Goal: Task Accomplishment & Management: Complete application form

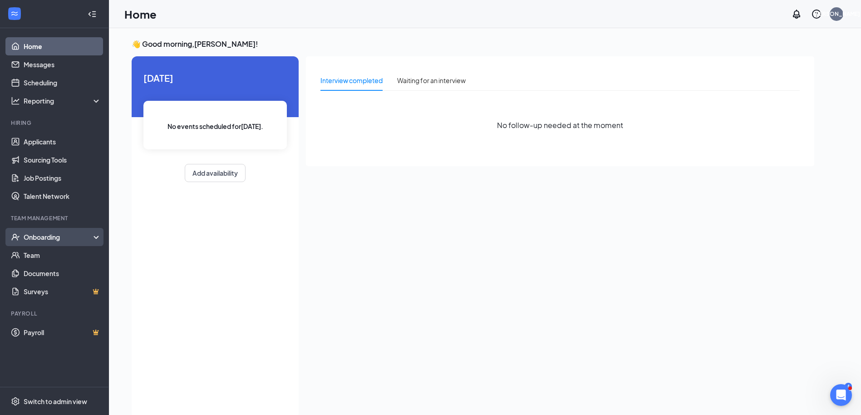
click at [59, 235] on div "Onboarding" at bounding box center [59, 236] width 70 height 9
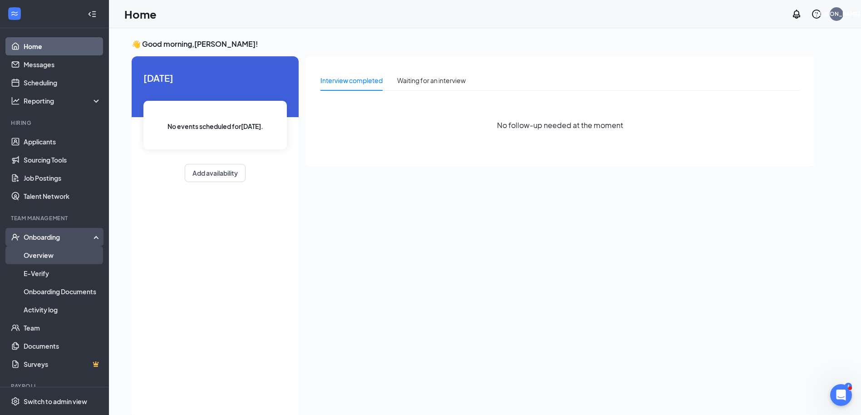
click at [33, 257] on link "Overview" at bounding box center [63, 255] width 78 height 18
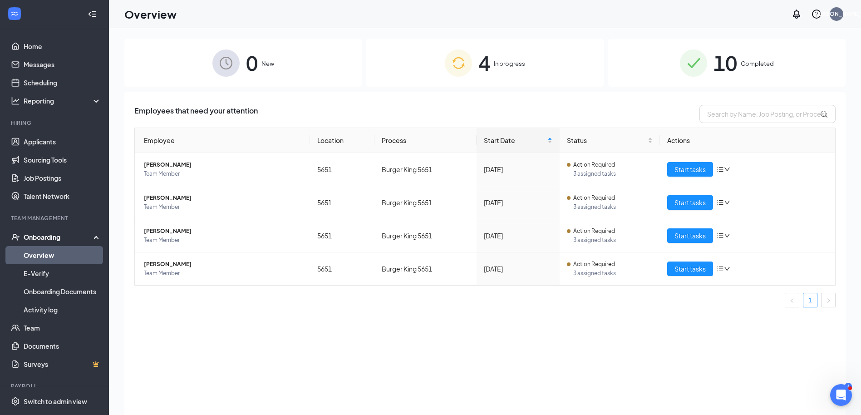
click at [688, 68] on img at bounding box center [693, 62] width 27 height 27
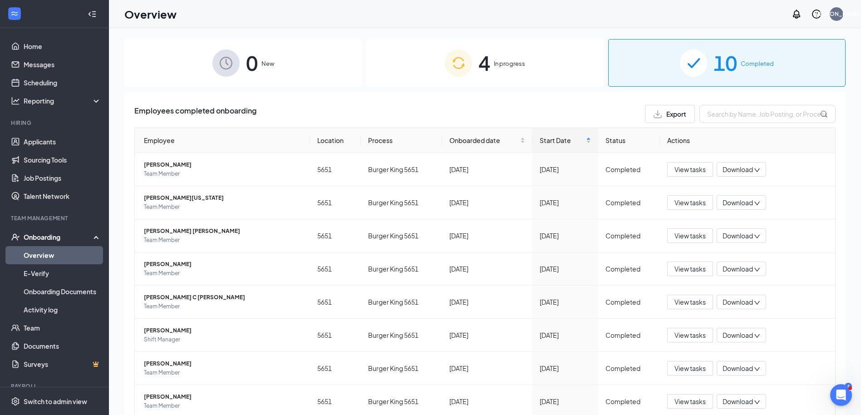
click at [445, 73] on img at bounding box center [458, 62] width 27 height 27
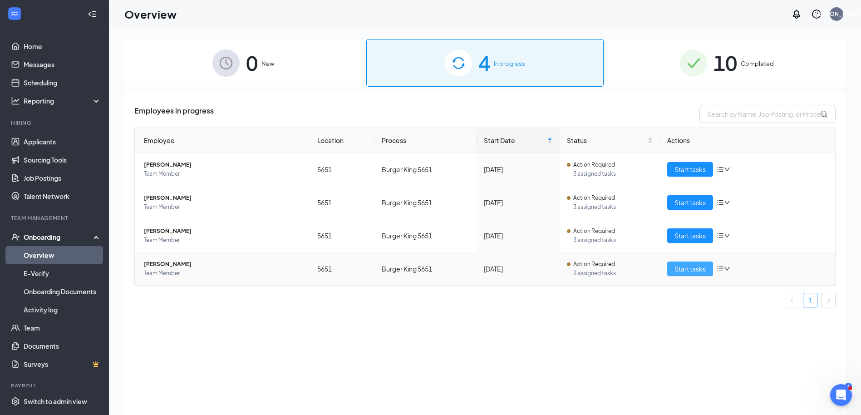
click at [701, 268] on span "Start tasks" at bounding box center [689, 269] width 31 height 10
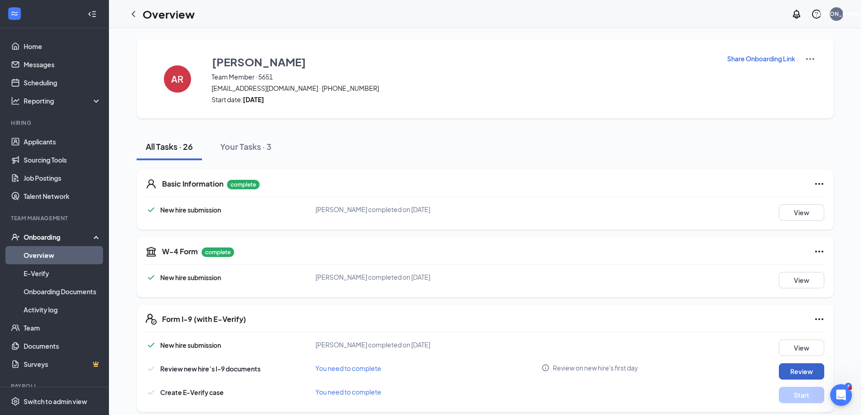
click at [801, 371] on button "Review" at bounding box center [801, 371] width 45 height 16
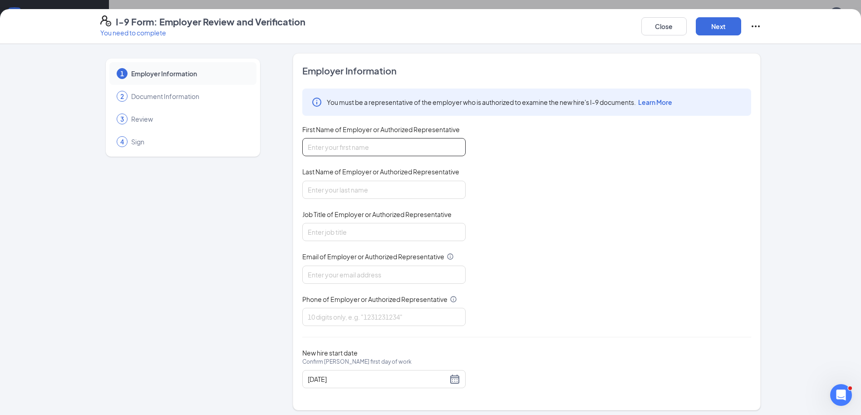
click at [324, 144] on input "First Name of Employer or Authorized Representative" at bounding box center [383, 147] width 163 height 18
type input "JOSE"
type input "AREVALO"
type input "133josearevalo@gmail.com"
type input "7024165520"
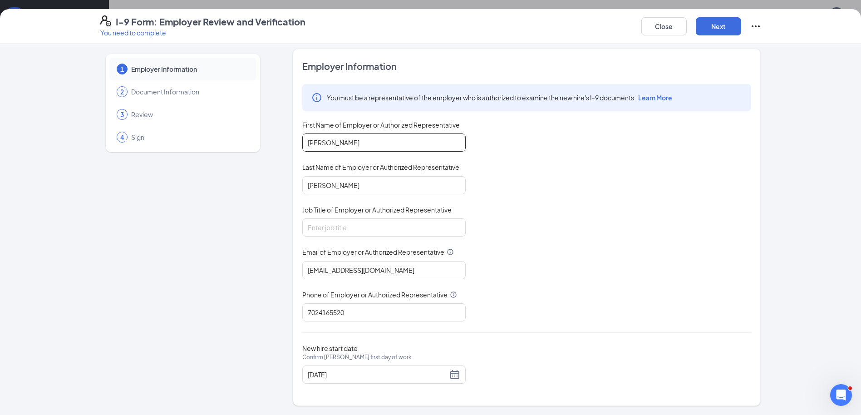
scroll to position [871, 0]
click at [722, 26] on button "Next" at bounding box center [718, 26] width 45 height 18
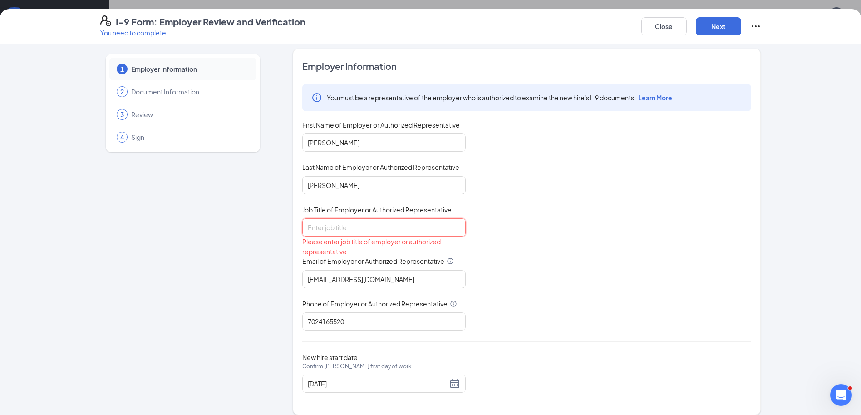
click at [316, 235] on input "Job Title of Employer or Authorized Representative" at bounding box center [383, 227] width 163 height 18
type input "GENERAL MANAGER"
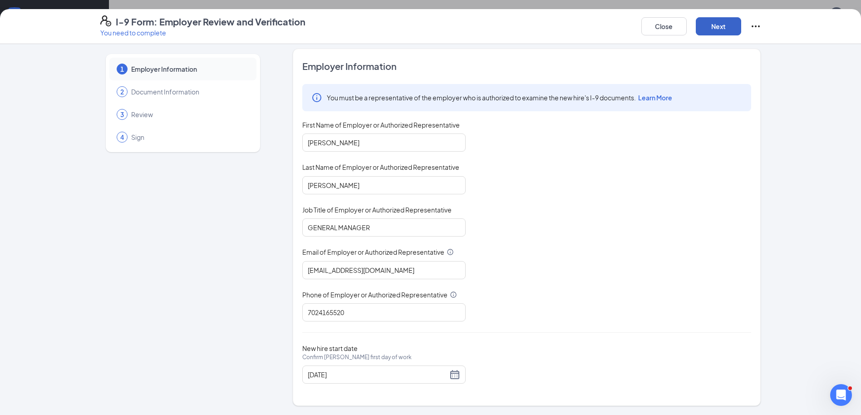
click at [723, 26] on button "Next" at bounding box center [718, 26] width 45 height 18
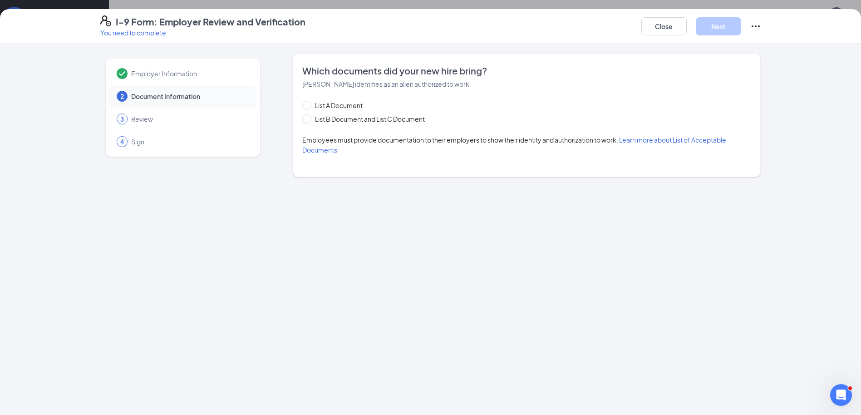
scroll to position [0, 0]
click at [308, 106] on input "List A Document" at bounding box center [305, 104] width 6 height 6
radio input "true"
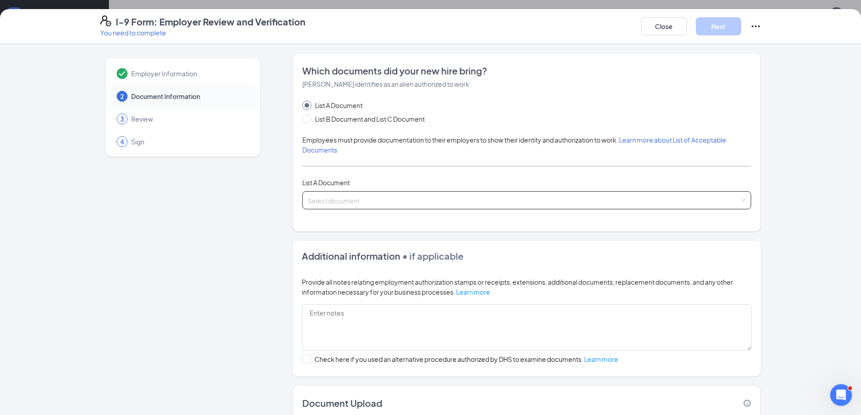
click at [311, 197] on input "search" at bounding box center [524, 199] width 432 height 14
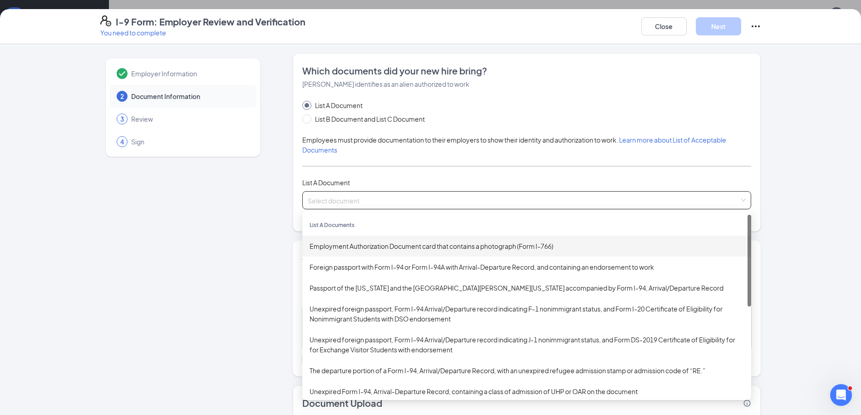
click at [402, 246] on div "Employment Authorization Document card that contains a photograph (Form I-766)" at bounding box center [527, 246] width 434 height 10
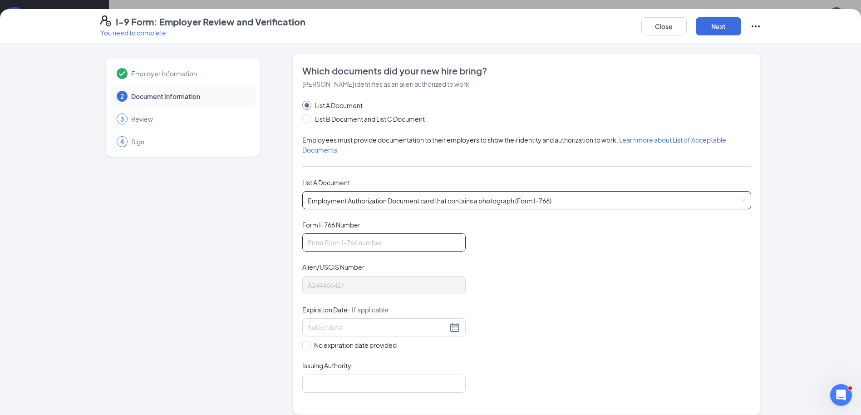
click at [309, 243] on input "Form I-766 Number" at bounding box center [383, 242] width 163 height 18
type input "IOE0925748811"
click at [320, 328] on input at bounding box center [378, 327] width 140 height 10
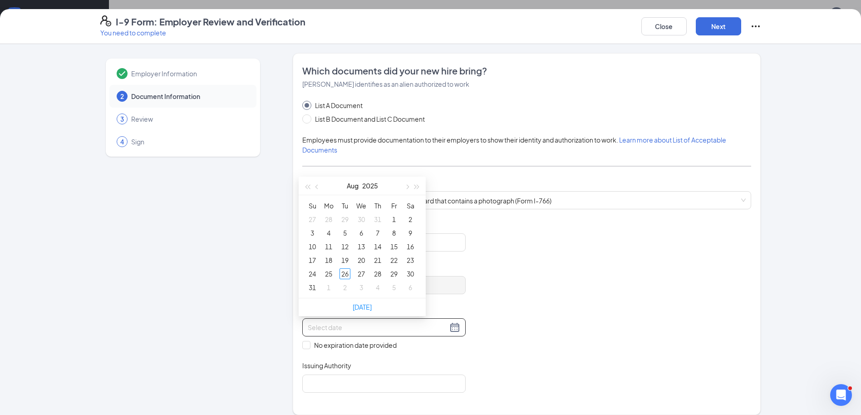
click at [320, 328] on input at bounding box center [378, 327] width 140 height 10
click at [364, 275] on div "30" at bounding box center [361, 273] width 11 height 11
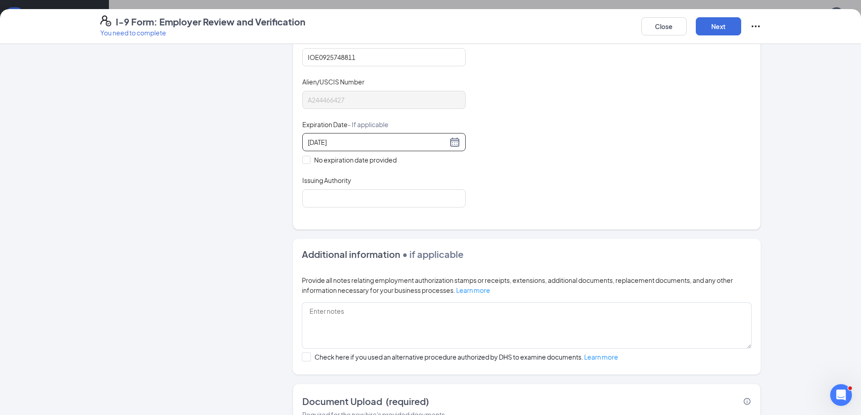
scroll to position [136, 0]
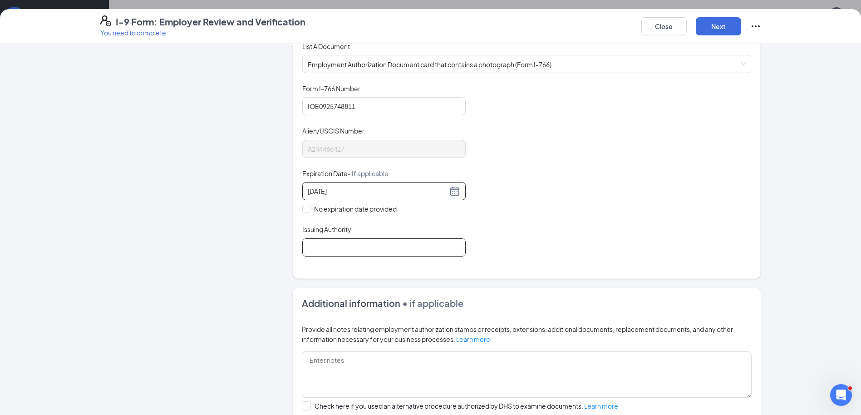
type input "09/30/2026"
click at [316, 248] on input "Issuing Authority" at bounding box center [383, 247] width 163 height 18
type input "EMPLOYMENT AUTHORIZATION"
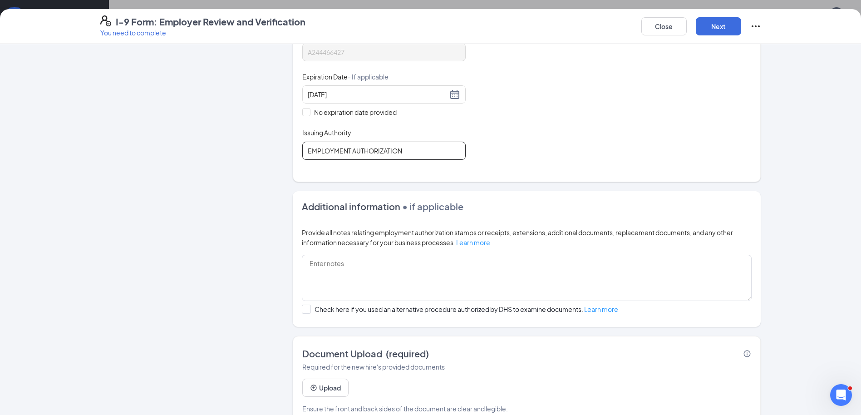
scroll to position [252, 0]
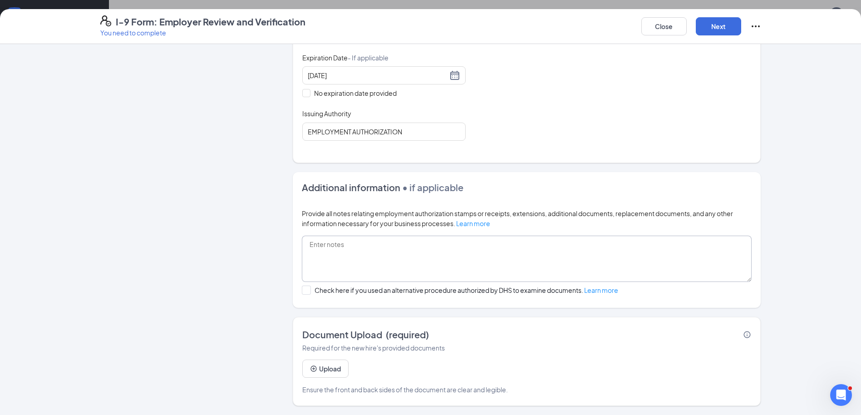
click at [322, 252] on textarea at bounding box center [527, 259] width 450 height 46
type textarea "N/A"
click at [710, 30] on button "Next" at bounding box center [718, 26] width 45 height 18
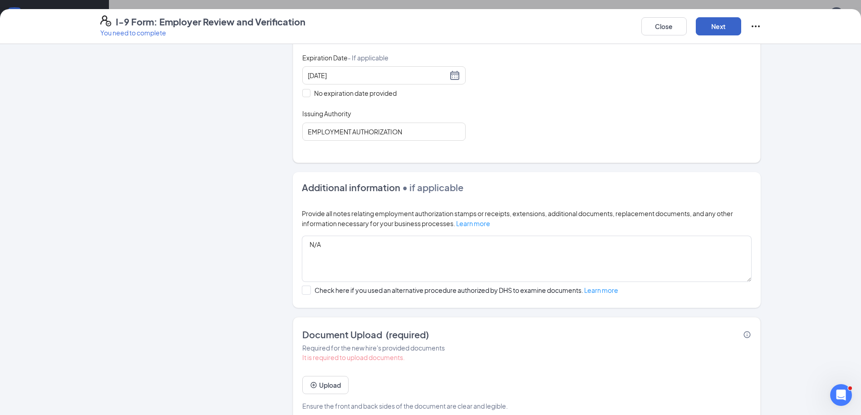
click at [710, 30] on button "Next" at bounding box center [718, 26] width 45 height 18
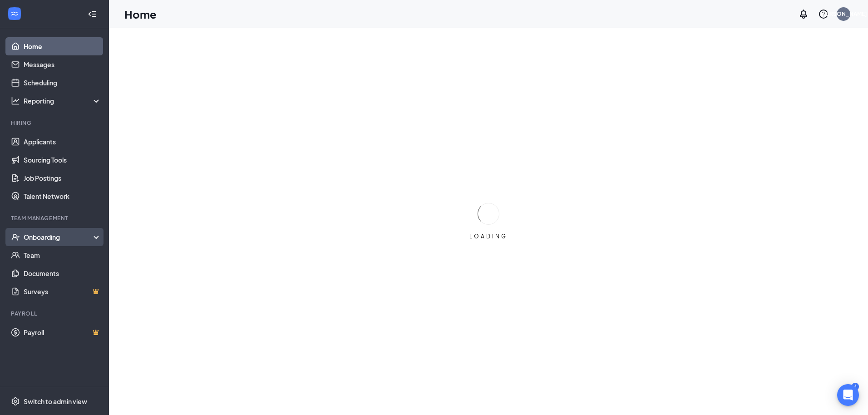
click at [50, 234] on div "Onboarding" at bounding box center [59, 236] width 70 height 9
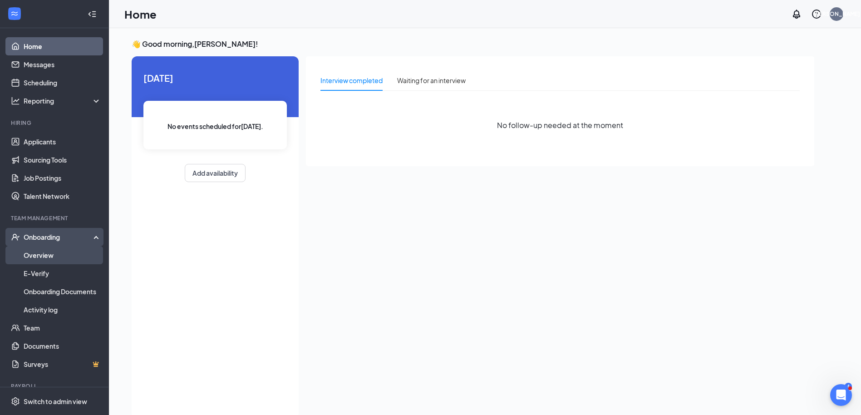
click at [44, 257] on link "Overview" at bounding box center [63, 255] width 78 height 18
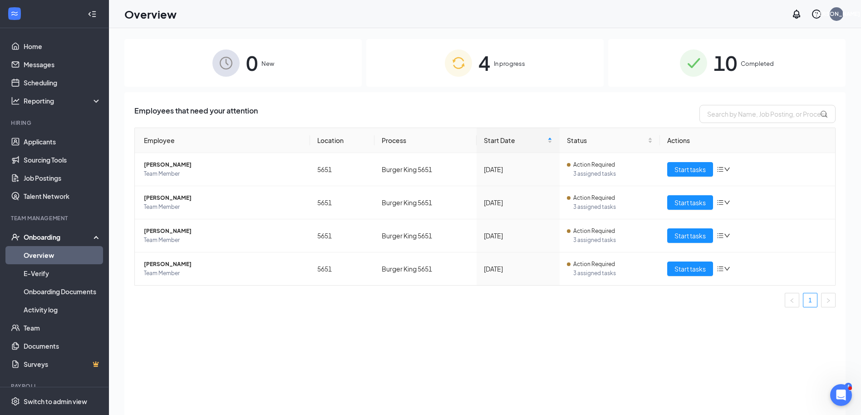
click at [509, 66] on span "In progress" at bounding box center [509, 63] width 31 height 9
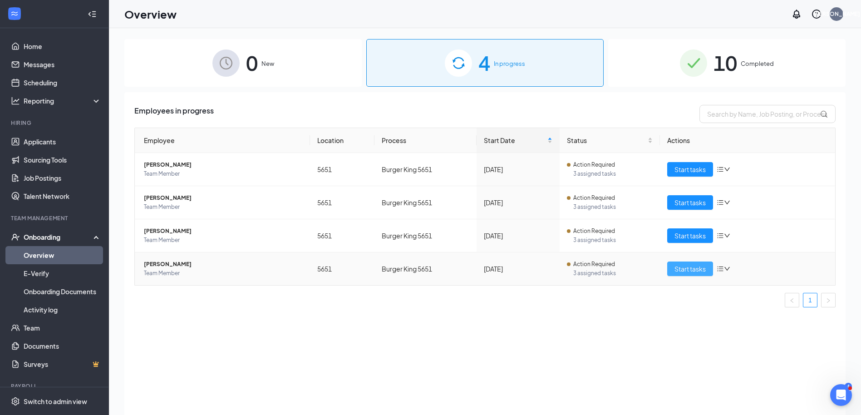
click at [699, 274] on button "Start tasks" at bounding box center [690, 268] width 46 height 15
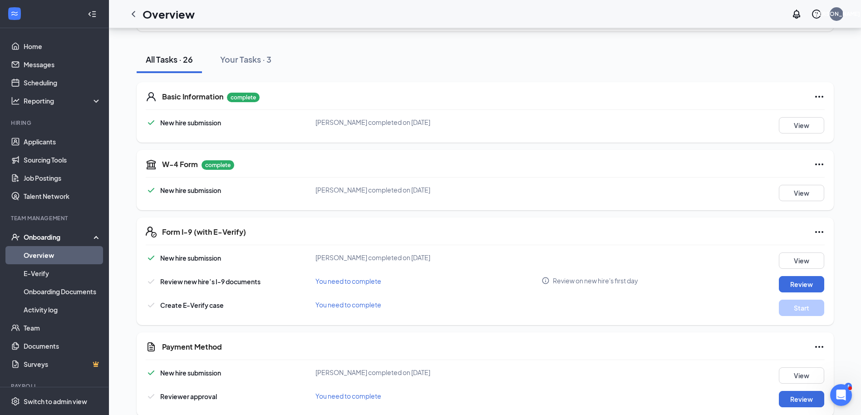
scroll to position [91, 0]
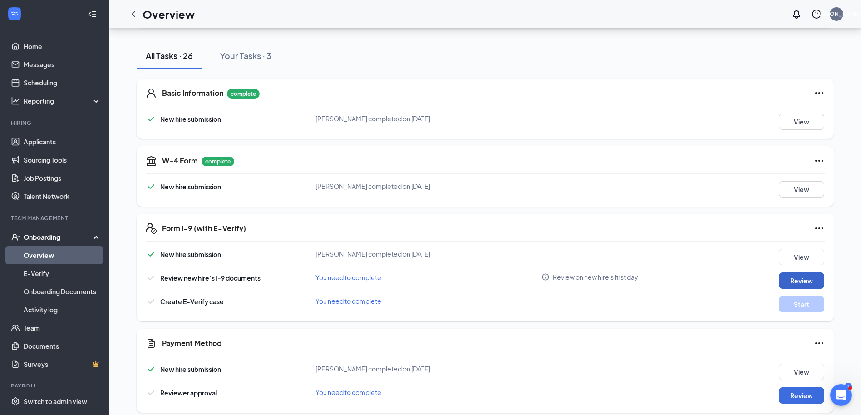
click at [805, 281] on button "Review" at bounding box center [801, 280] width 45 height 16
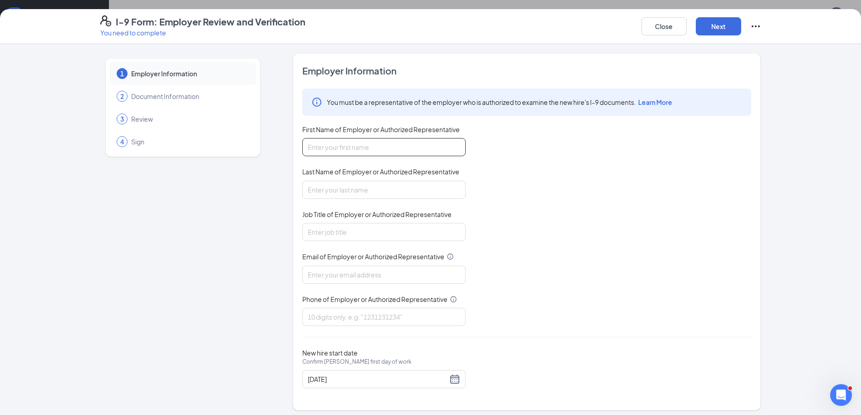
click at [332, 150] on input "First Name of Employer or Authorized Representative" at bounding box center [383, 147] width 163 height 18
type input "JOSE"
type input "AREVALO"
type input "133josearevalo@gmail.com"
type input "7024165520"
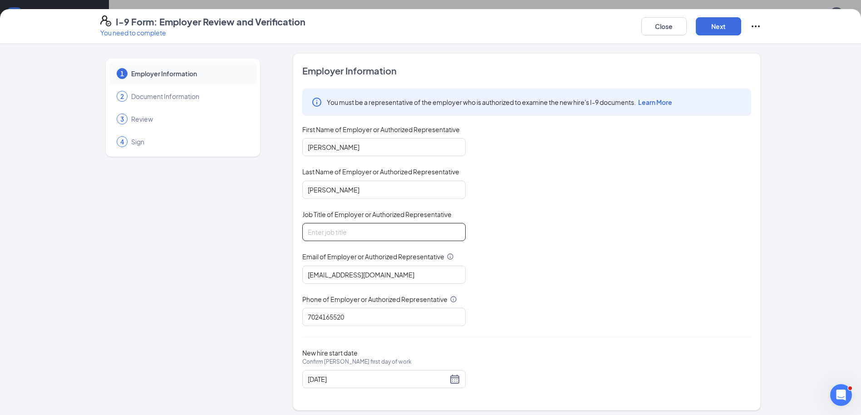
click at [331, 234] on input "Job Title of Employer or Authorized Representative" at bounding box center [383, 232] width 163 height 18
type input "GENERAL MANAGER"
click at [722, 28] on button "Next" at bounding box center [718, 26] width 45 height 18
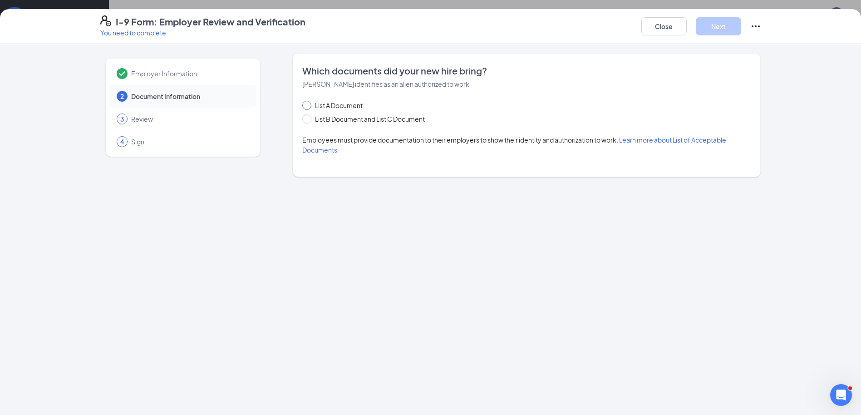
click at [318, 108] on span "List A Document" at bounding box center [338, 105] width 55 height 10
click at [309, 107] on input "List A Document" at bounding box center [305, 104] width 6 height 6
radio input "true"
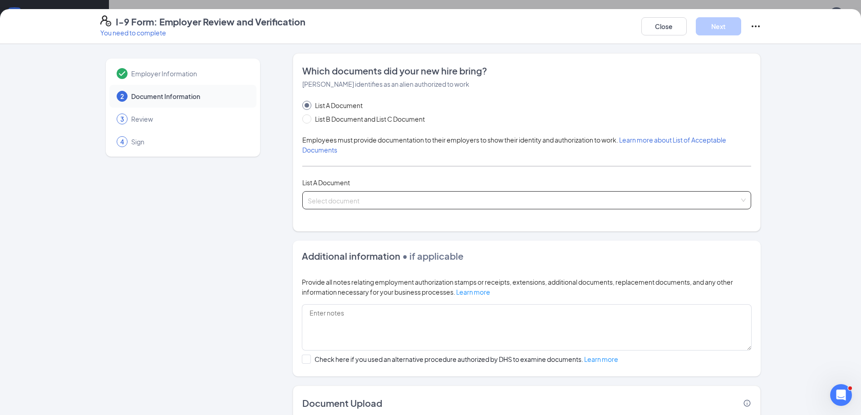
click at [314, 205] on input "search" at bounding box center [524, 199] width 432 height 14
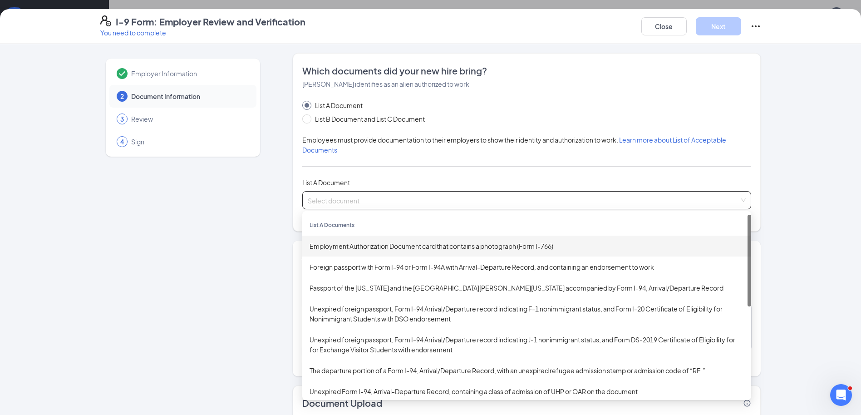
click at [334, 247] on div "Employment Authorization Document card that contains a photograph (Form I-766)" at bounding box center [527, 246] width 434 height 10
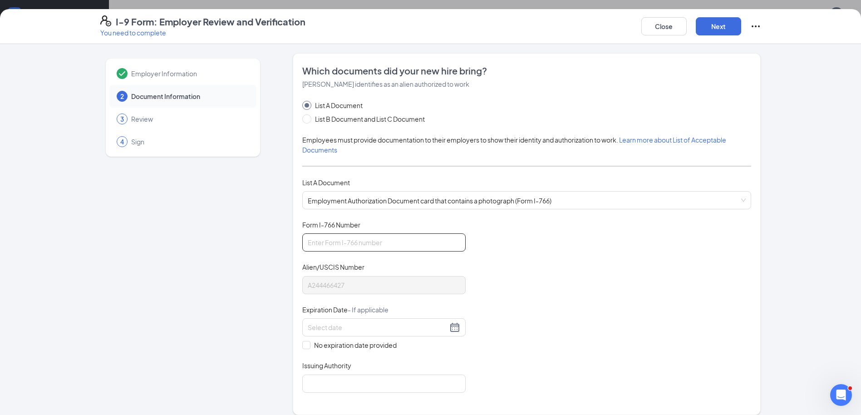
click at [309, 242] on input "Form I-766 Number" at bounding box center [383, 242] width 163 height 18
type input "IOE0925748811"
click at [308, 323] on input at bounding box center [378, 327] width 140 height 10
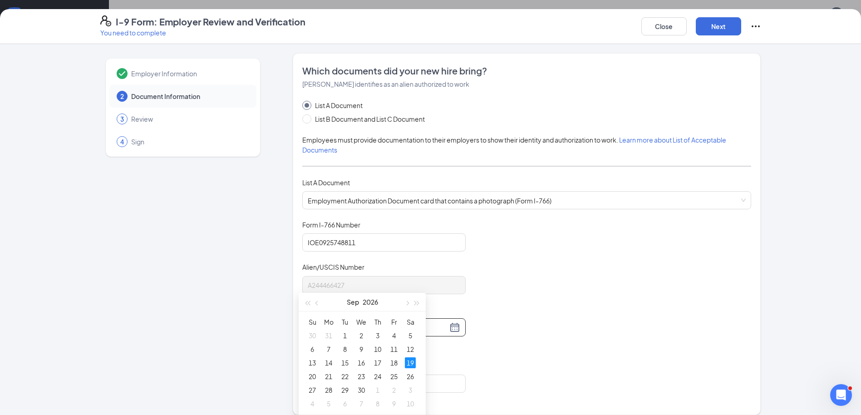
click at [410, 360] on div "19" at bounding box center [410, 362] width 11 height 11
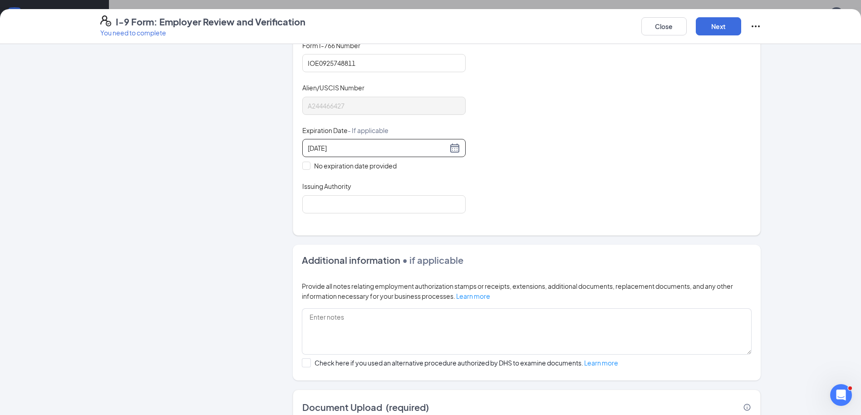
scroll to position [182, 0]
type input "09/19/2026"
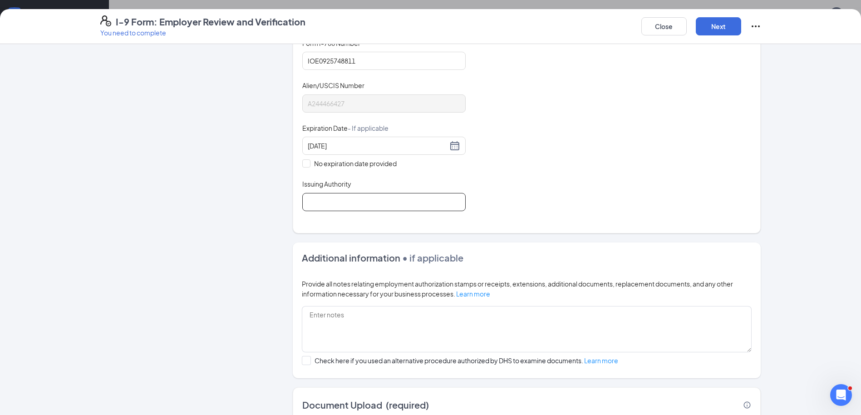
click at [315, 198] on input "Issuing Authority" at bounding box center [383, 202] width 163 height 18
type input "EMPLOYMENT AUTHORIZATION"
click at [326, 338] on textarea at bounding box center [527, 329] width 450 height 46
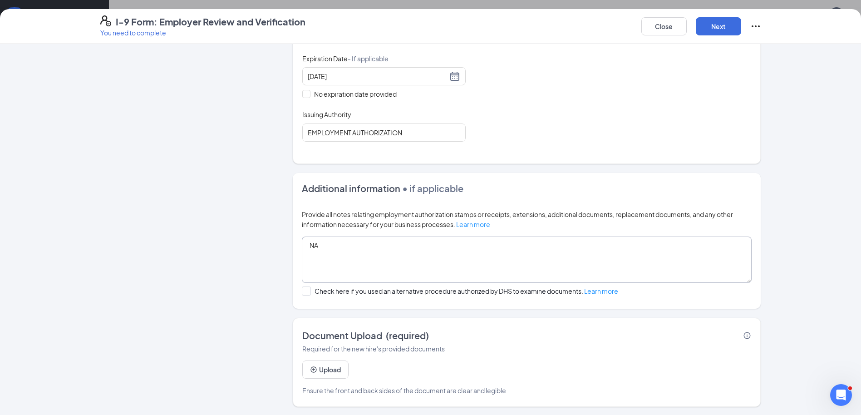
scroll to position [252, 0]
type textarea "NA"
click at [324, 369] on button "Upload" at bounding box center [325, 368] width 46 height 18
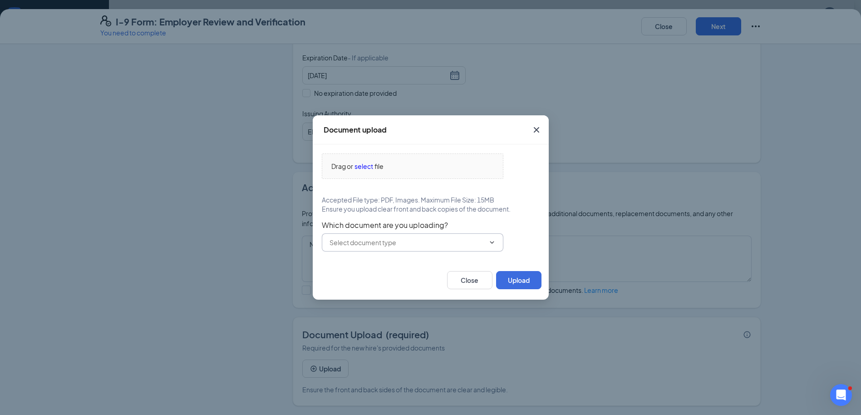
click at [492, 242] on icon "ChevronDown" at bounding box center [492, 242] width 4 height 2
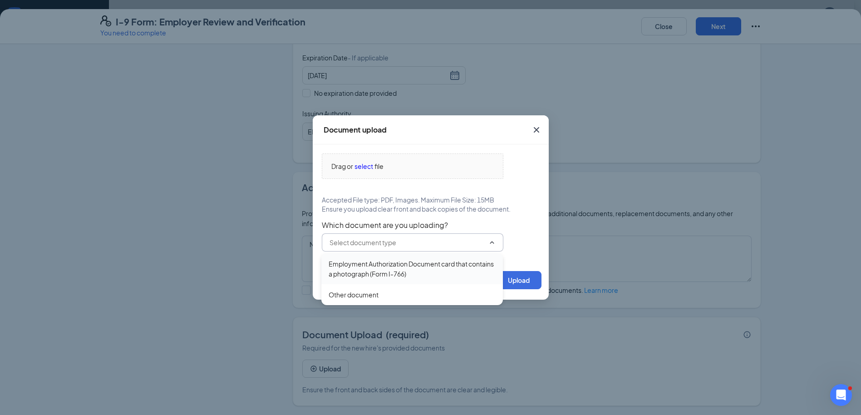
click at [344, 268] on div "Employment Authorization Document card that contains a photograph (Form I-766)" at bounding box center [412, 269] width 167 height 20
type input "Employment Authorization Document card that contains a photograph (Form I-766)"
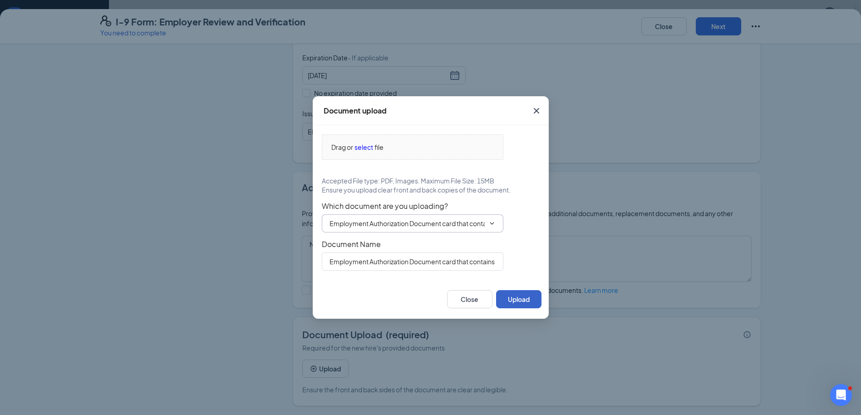
click at [506, 300] on button "Upload" at bounding box center [518, 299] width 45 height 18
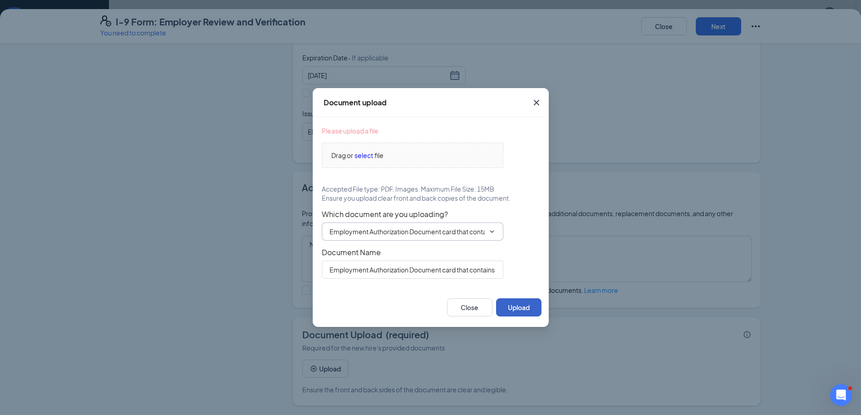
click at [507, 303] on button "Upload" at bounding box center [518, 307] width 45 height 18
click at [359, 155] on span "select" at bounding box center [363, 155] width 19 height 10
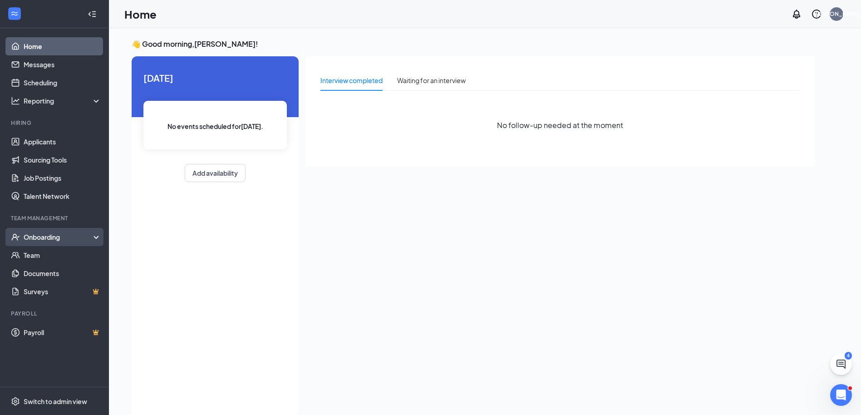
click at [48, 235] on div "Onboarding" at bounding box center [59, 236] width 70 height 9
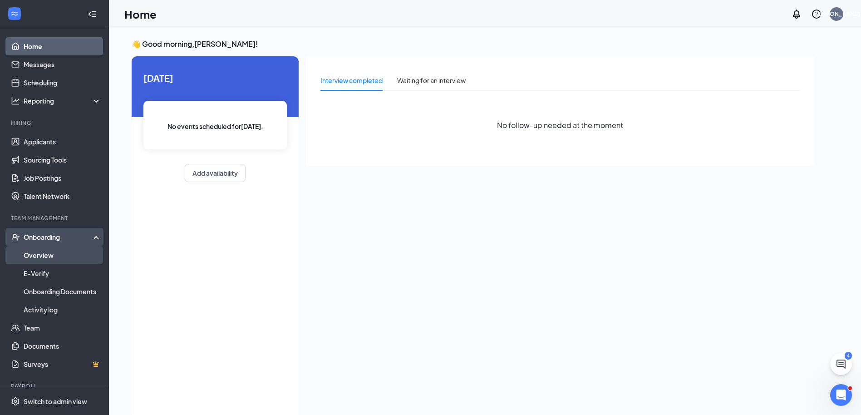
click at [42, 260] on link "Overview" at bounding box center [63, 255] width 78 height 18
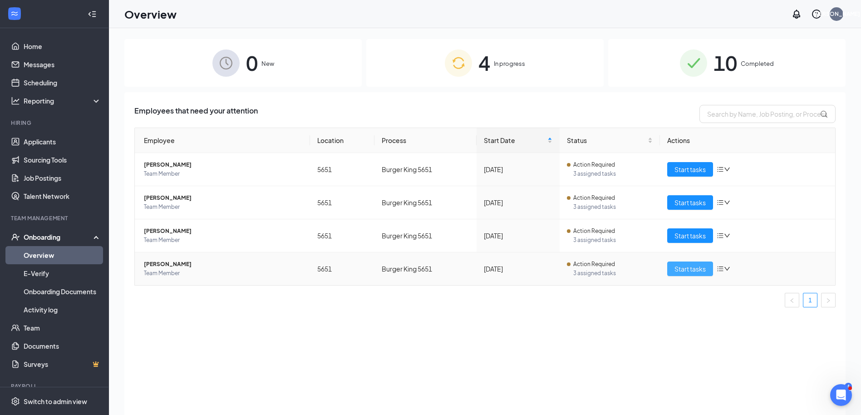
click at [693, 274] on button "Start tasks" at bounding box center [690, 268] width 46 height 15
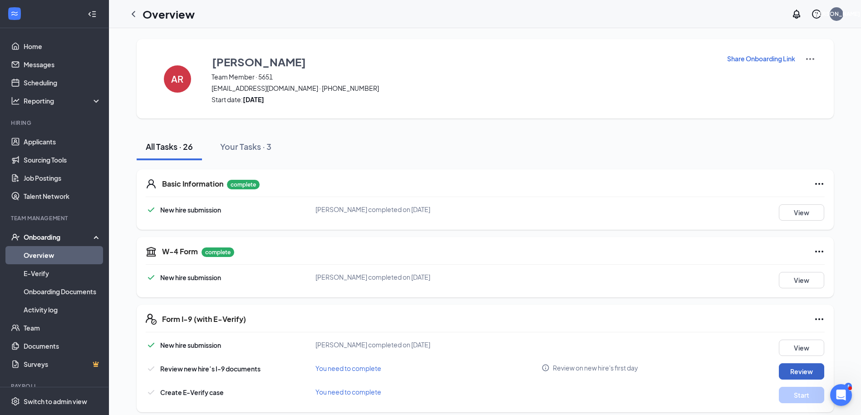
click at [804, 374] on button "Review" at bounding box center [801, 371] width 45 height 16
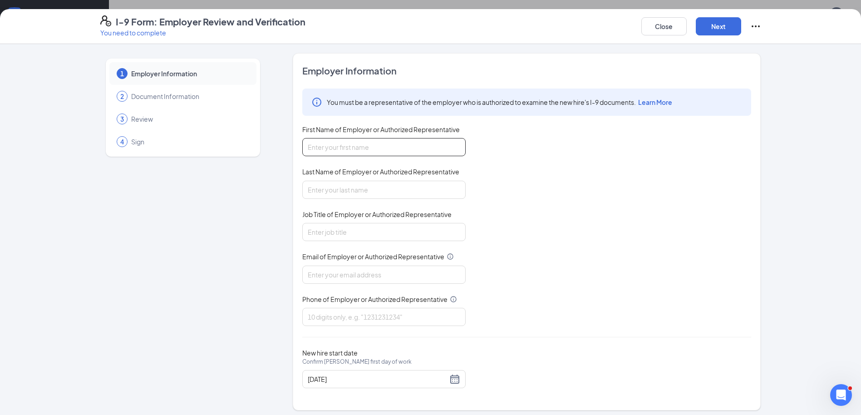
click at [319, 147] on input "First Name of Employer or Authorized Representative" at bounding box center [383, 147] width 163 height 18
type input "JOSE"
type input "AREVALO"
type input "133josearevalo@gmail.com"
type input "7024165520"
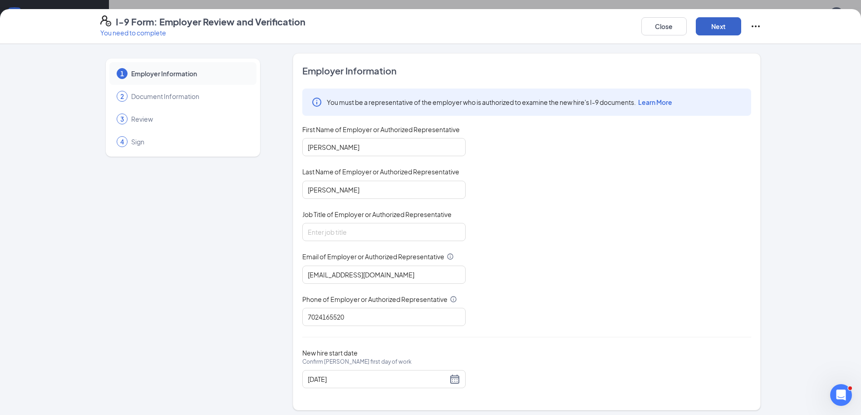
click at [709, 21] on button "Next" at bounding box center [718, 26] width 45 height 18
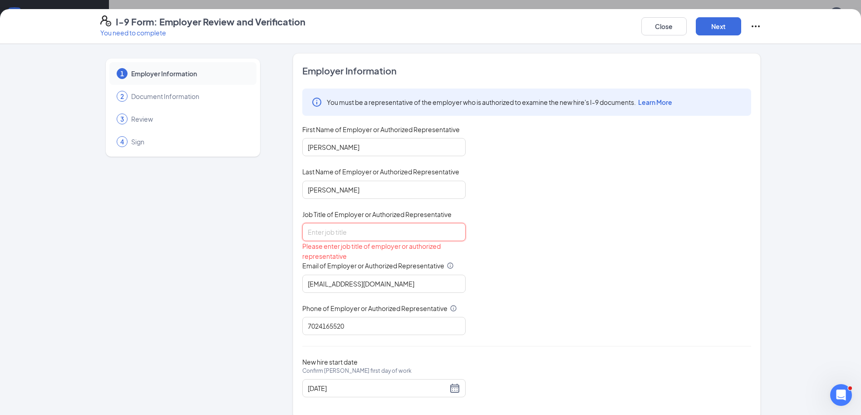
click at [324, 234] on input "Job Title of Employer or Authorized Representative" at bounding box center [383, 232] width 163 height 18
type input "GENERAL MANAGER"
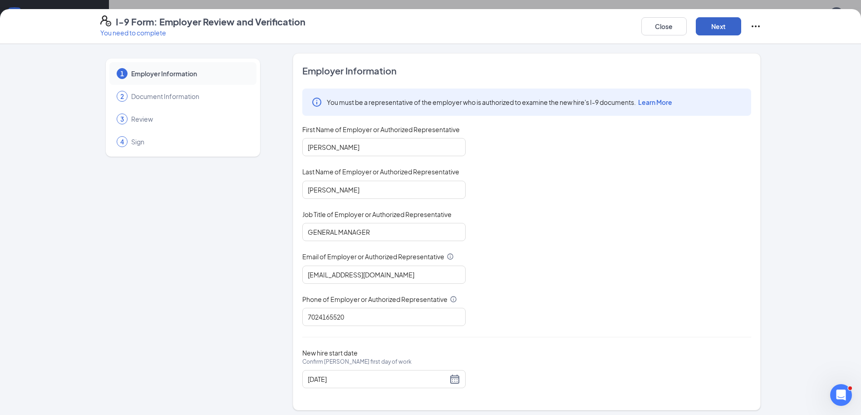
click at [730, 22] on button "Next" at bounding box center [718, 26] width 45 height 18
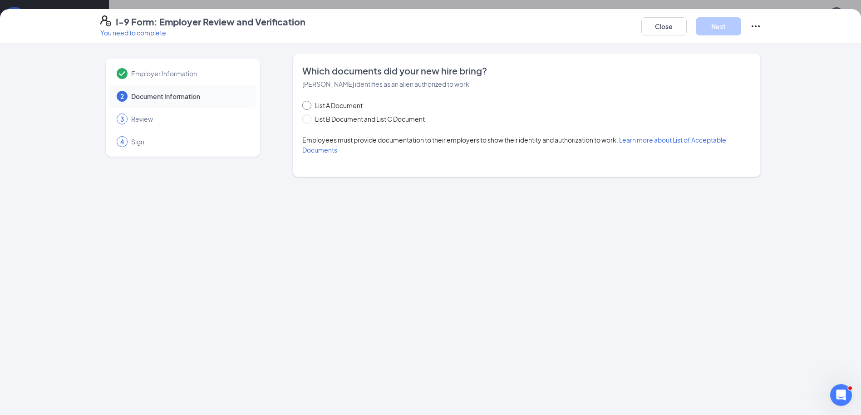
click at [309, 107] on span at bounding box center [306, 105] width 9 height 9
click at [309, 107] on input "List A Document" at bounding box center [305, 104] width 6 height 6
radio input "true"
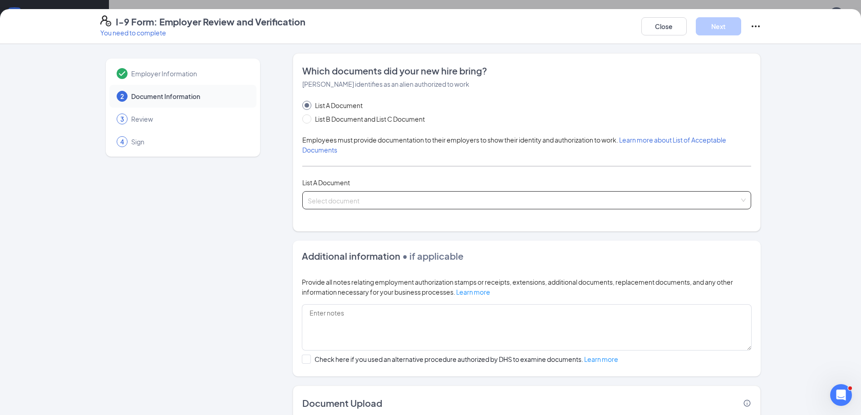
click at [318, 201] on input "search" at bounding box center [524, 199] width 432 height 14
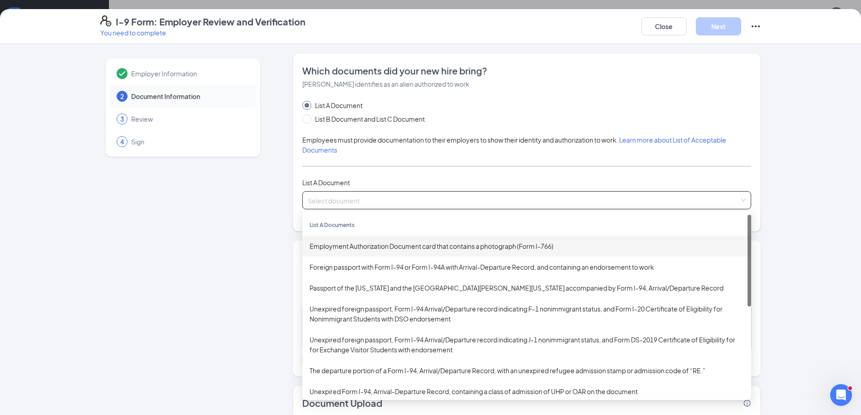
click at [332, 245] on div "Employment Authorization Document card that contains a photograph (Form I-766)" at bounding box center [527, 246] width 434 height 10
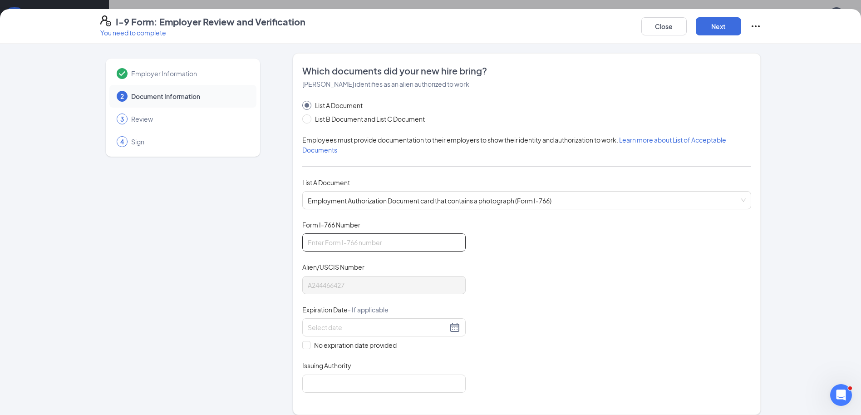
click at [310, 241] on input "Form I-766 Number" at bounding box center [383, 242] width 163 height 18
type input "IOE0925748811"
type input "EMPLOYMENT AUTHORIZATION"
click at [311, 324] on input at bounding box center [378, 327] width 140 height 10
click at [394, 408] on div "19" at bounding box center [394, 408] width 11 height 11
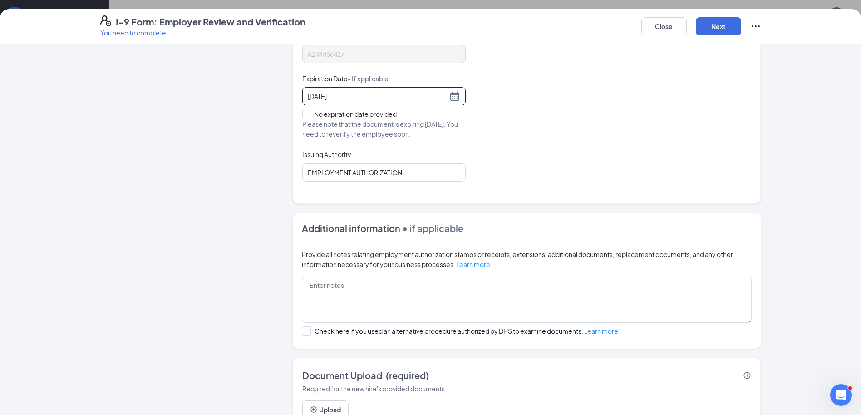
scroll to position [272, 0]
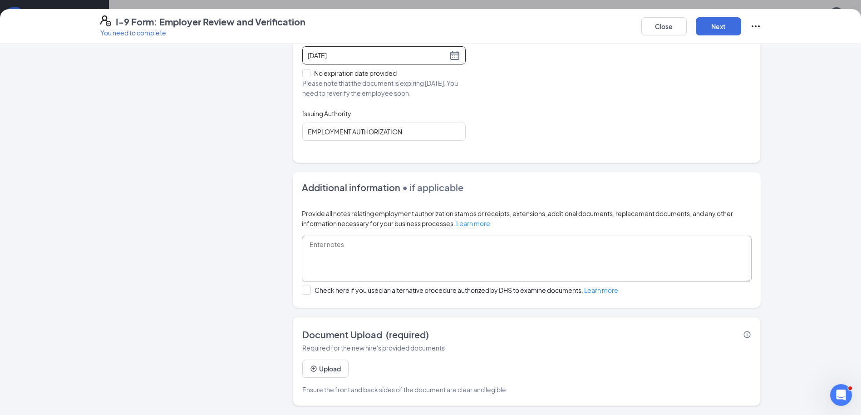
type input "[DATE]"
click at [309, 244] on textarea at bounding box center [527, 259] width 450 height 46
type textarea "MA"
click at [323, 371] on button "Upload" at bounding box center [325, 368] width 46 height 18
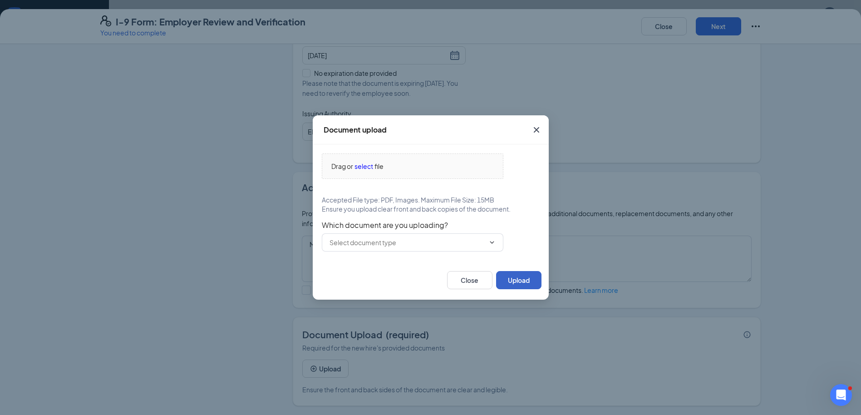
click at [517, 276] on button "Upload" at bounding box center [518, 280] width 45 height 18
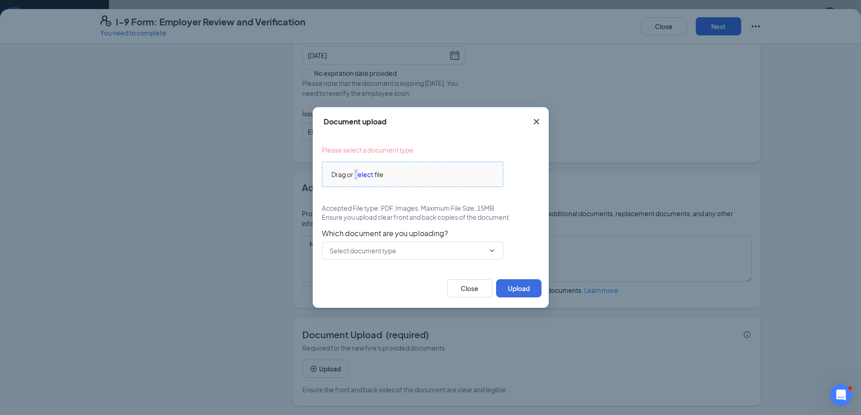
click at [357, 177] on span "select" at bounding box center [363, 174] width 19 height 10
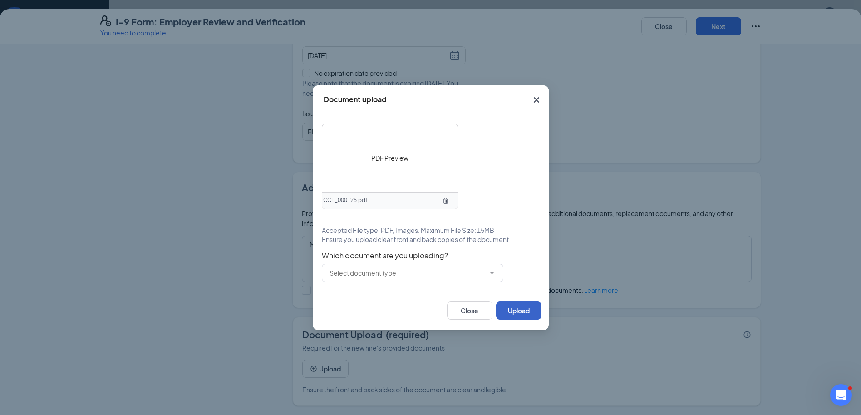
click at [509, 306] on button "Upload" at bounding box center [518, 310] width 45 height 18
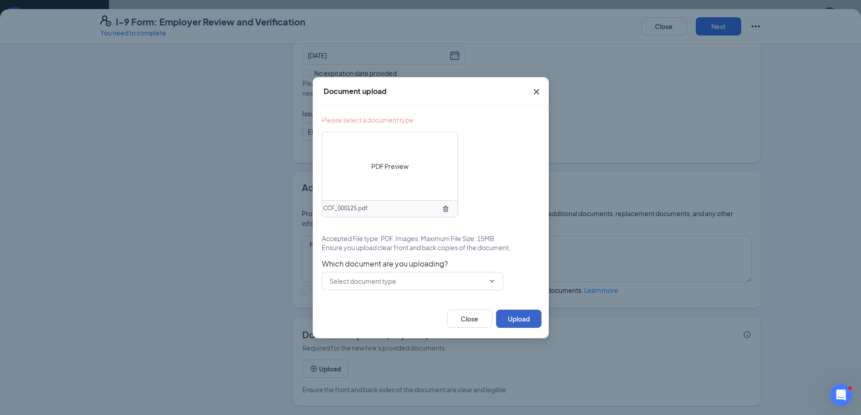
click at [520, 314] on button "Upload" at bounding box center [518, 319] width 45 height 18
click at [517, 316] on button "Upload" at bounding box center [518, 319] width 45 height 18
click at [373, 165] on span "PDF Preview" at bounding box center [389, 166] width 37 height 10
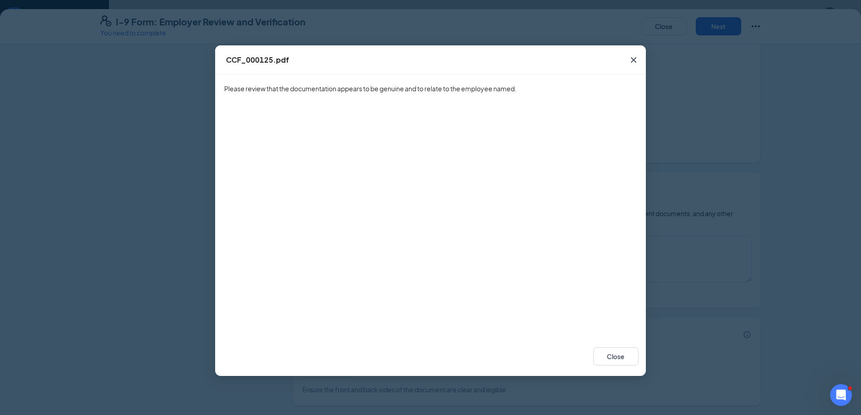
click at [634, 61] on icon "Cross" at bounding box center [633, 59] width 11 height 11
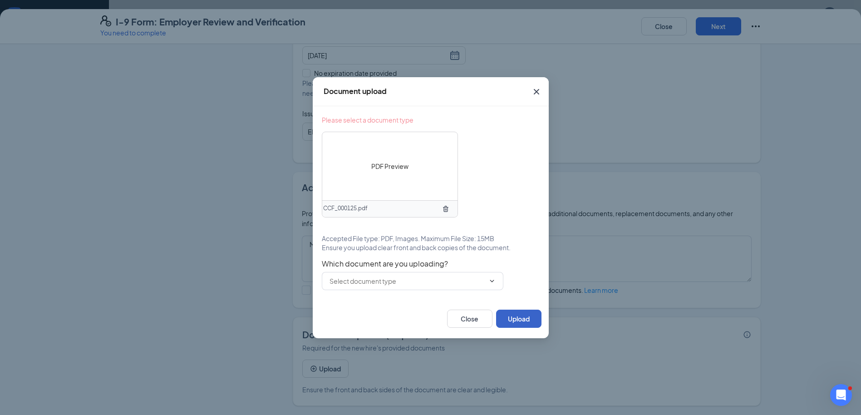
click at [511, 315] on button "Upload" at bounding box center [518, 319] width 45 height 18
click at [508, 314] on button "Upload" at bounding box center [518, 319] width 45 height 18
click at [508, 312] on button "Upload" at bounding box center [518, 319] width 45 height 18
click at [376, 165] on span "PDF Preview" at bounding box center [389, 166] width 37 height 10
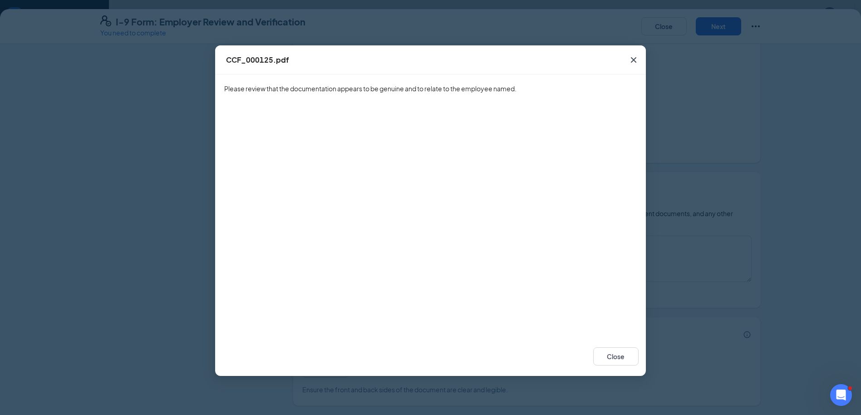
scroll to position [272, 0]
click at [615, 358] on button "Close" at bounding box center [615, 356] width 45 height 18
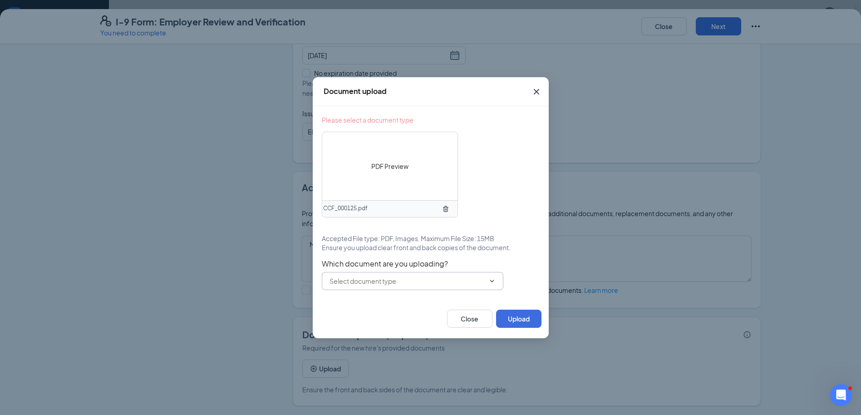
click at [398, 283] on input "text" at bounding box center [407, 281] width 155 height 10
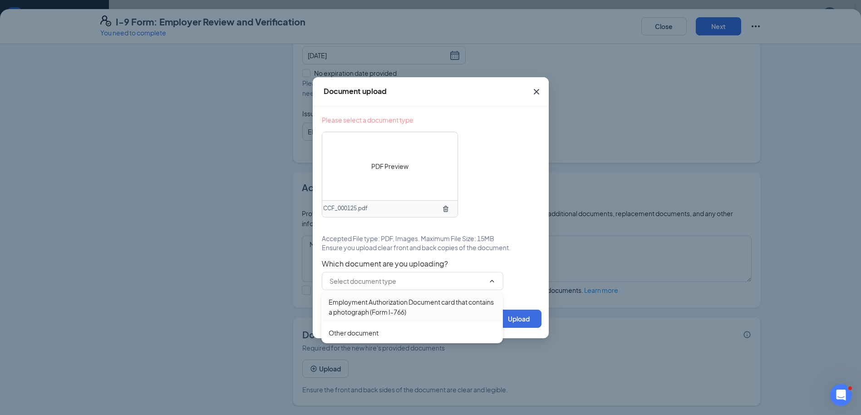
click at [408, 308] on div "Employment Authorization Document card that contains a photograph (Form I-766)" at bounding box center [412, 307] width 167 height 20
type input "Employment Authorization Document card that contains a photograph (Form I-766)"
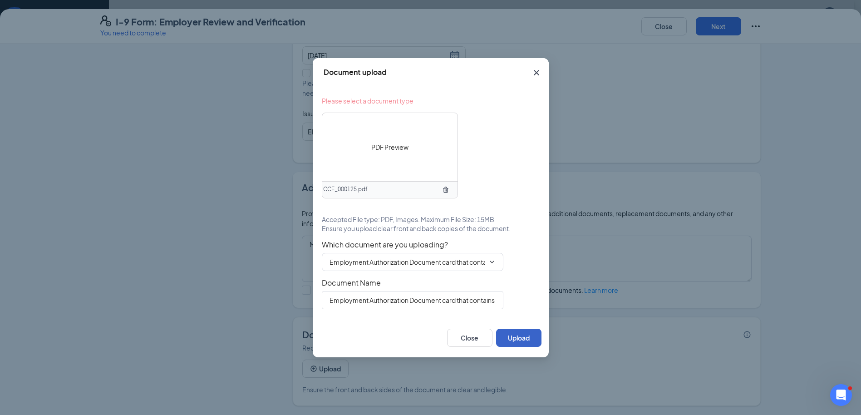
click at [514, 337] on button "Upload" at bounding box center [518, 338] width 45 height 18
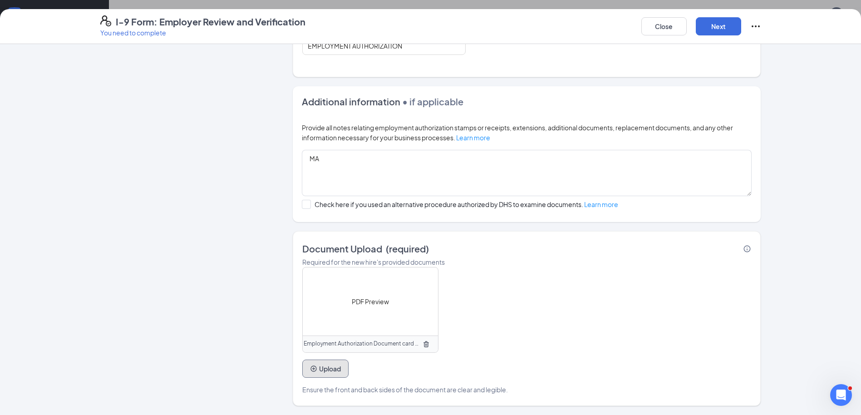
scroll to position [590, 0]
click at [731, 29] on button "Next" at bounding box center [718, 26] width 45 height 18
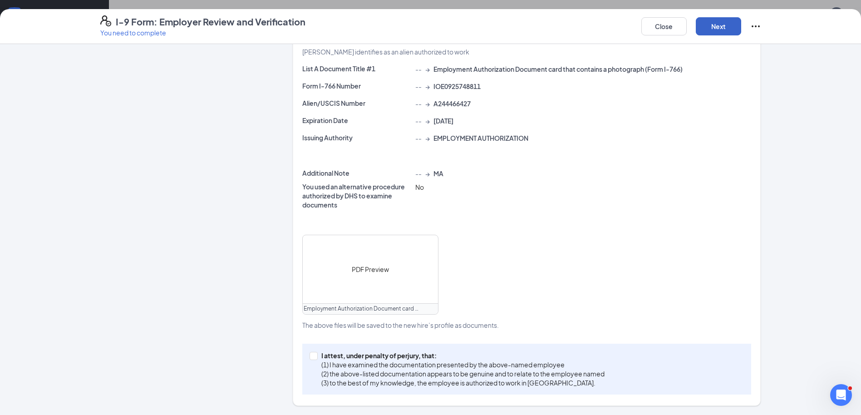
scroll to position [871, 0]
click at [709, 21] on button "Next" at bounding box center [718, 26] width 45 height 18
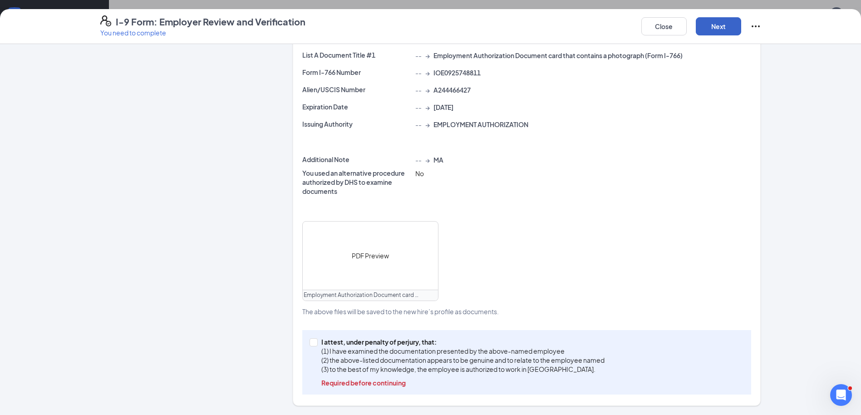
click at [710, 29] on button "Next" at bounding box center [718, 26] width 45 height 18
click at [718, 28] on button "Next" at bounding box center [718, 26] width 45 height 18
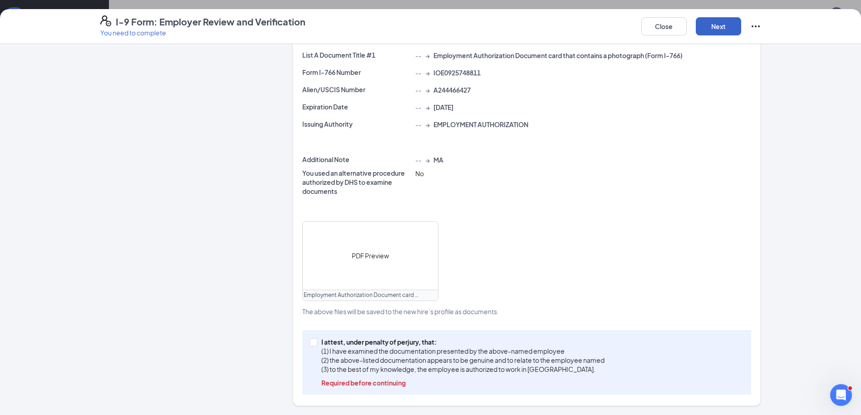
click at [718, 28] on button "Next" at bounding box center [718, 26] width 45 height 18
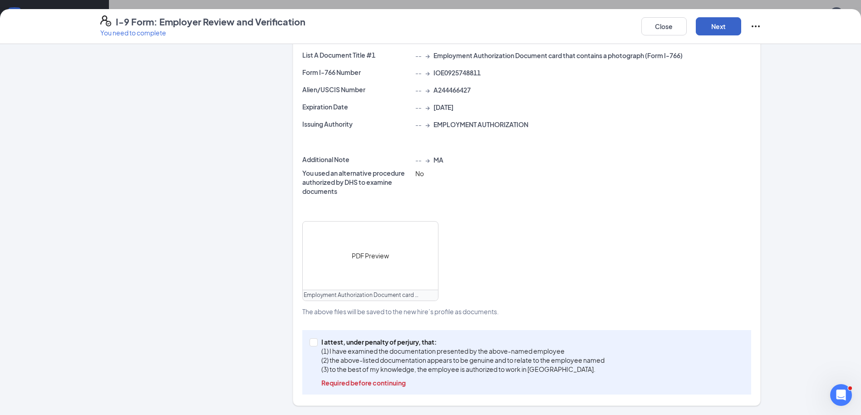
click at [718, 28] on button "Next" at bounding box center [718, 26] width 45 height 18
click at [712, 26] on button "Next" at bounding box center [718, 26] width 45 height 18
click at [313, 342] on span at bounding box center [314, 342] width 8 height 8
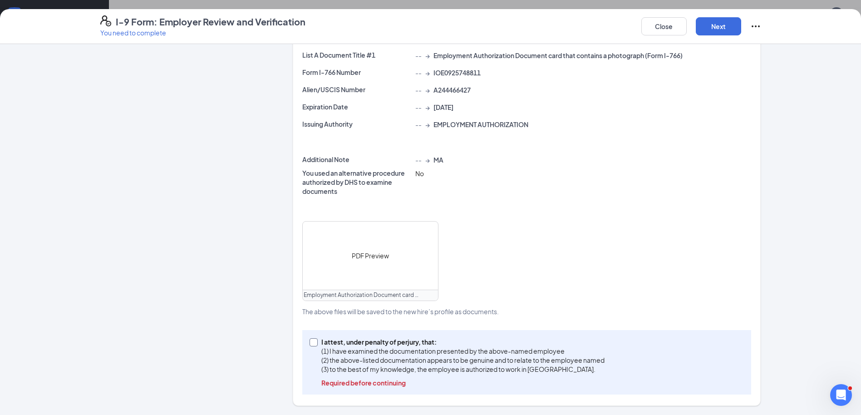
click at [313, 342] on input "I attest, under penalty of perjury, that: (1) I have examined the documentation…" at bounding box center [313, 341] width 6 height 6
checkbox input "true"
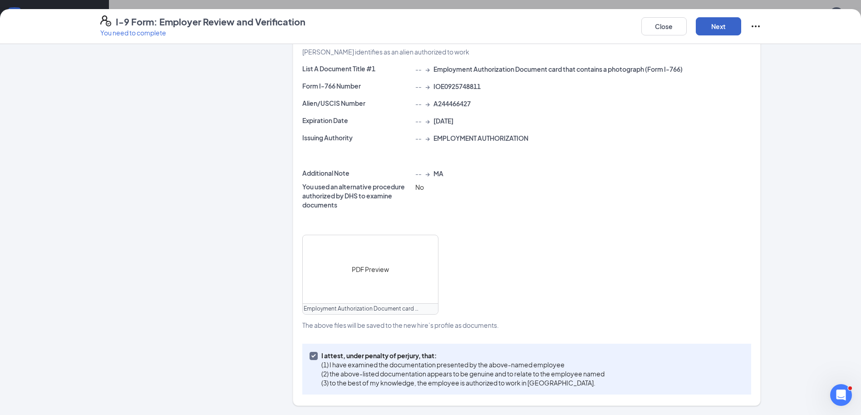
click at [709, 25] on button "Next" at bounding box center [718, 26] width 45 height 18
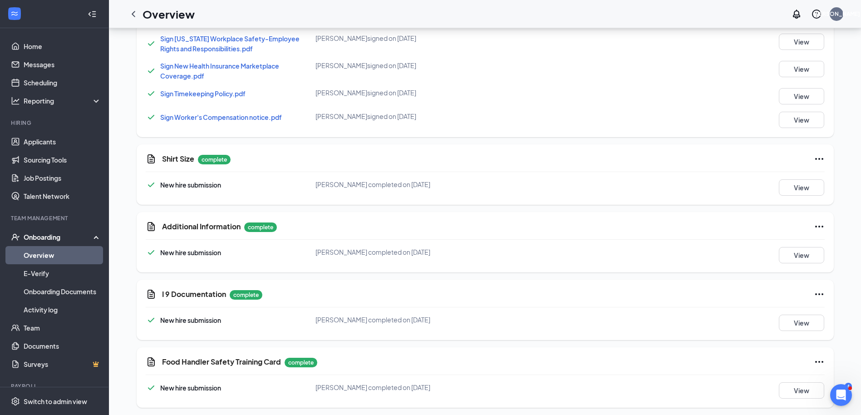
scroll to position [164, 0]
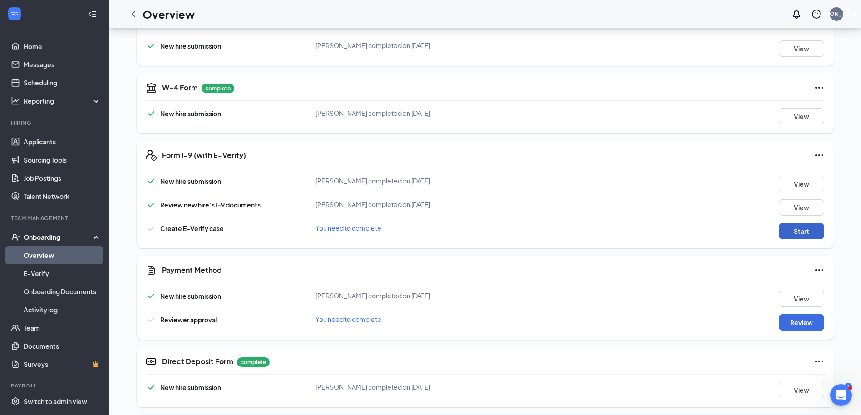
click at [807, 229] on button "Start" at bounding box center [801, 231] width 45 height 16
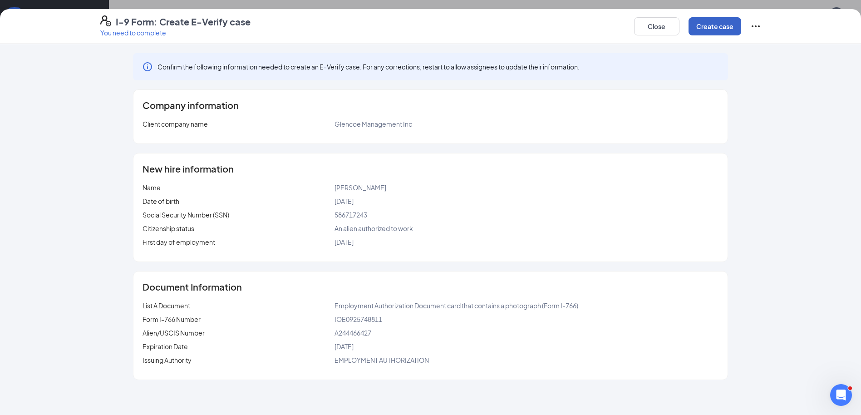
click at [704, 26] on button "Create case" at bounding box center [715, 26] width 53 height 18
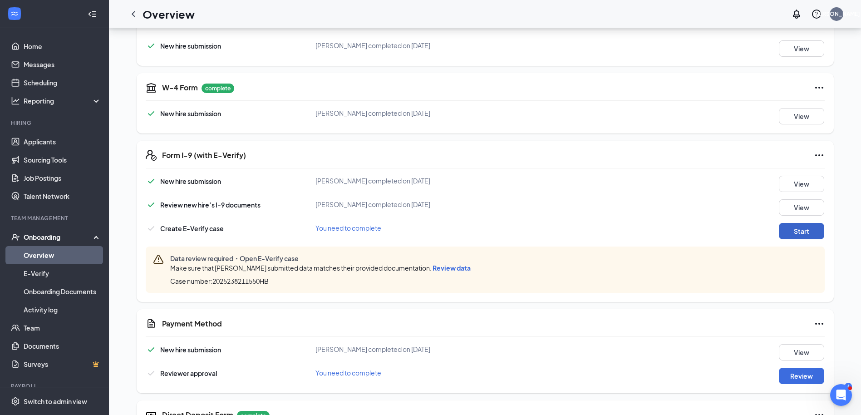
click at [810, 227] on button "Start" at bounding box center [801, 231] width 45 height 16
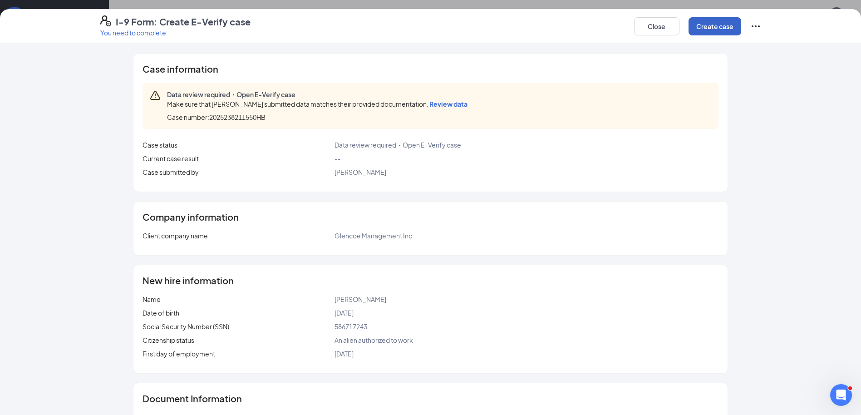
click at [717, 30] on button "Create case" at bounding box center [715, 26] width 53 height 18
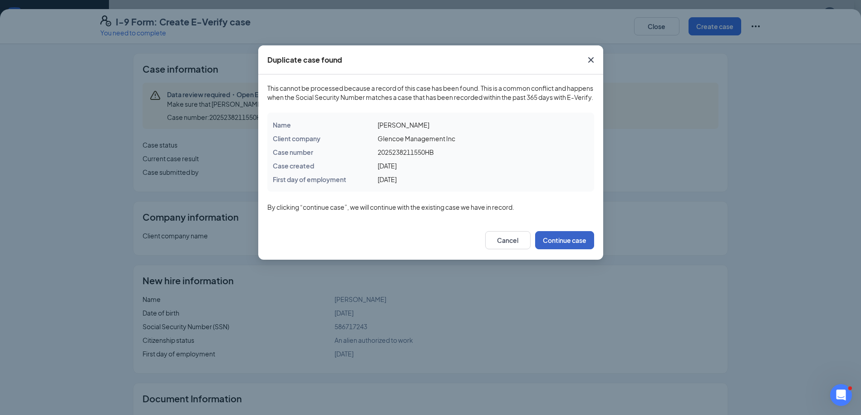
click at [557, 248] on button "Continue case" at bounding box center [564, 240] width 59 height 18
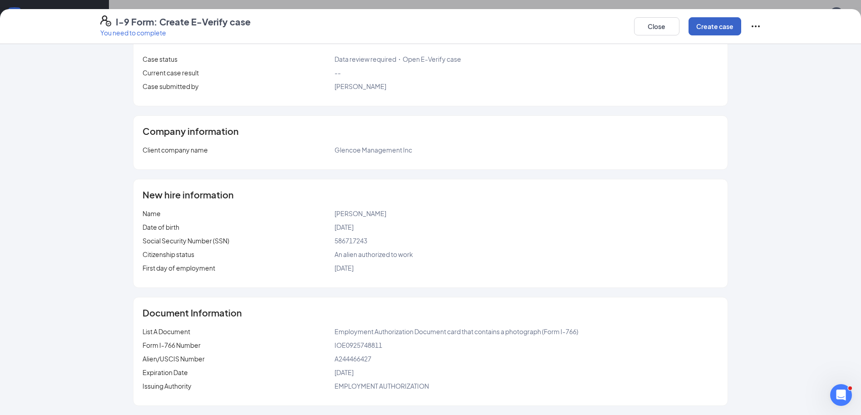
scroll to position [0, 0]
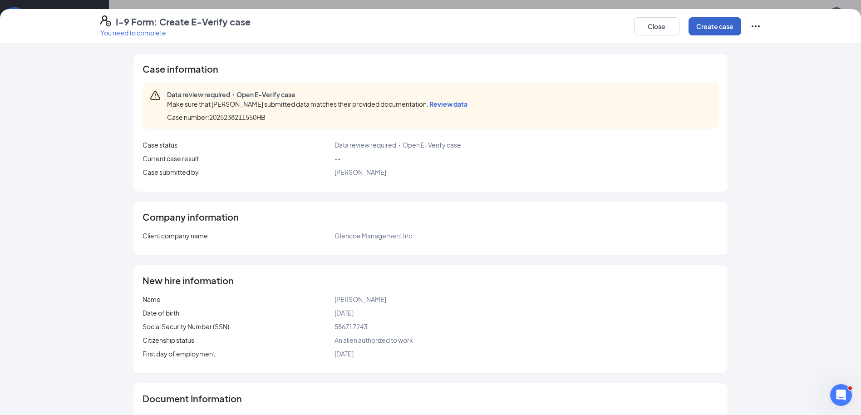
click at [722, 24] on button "Create case" at bounding box center [715, 26] width 53 height 18
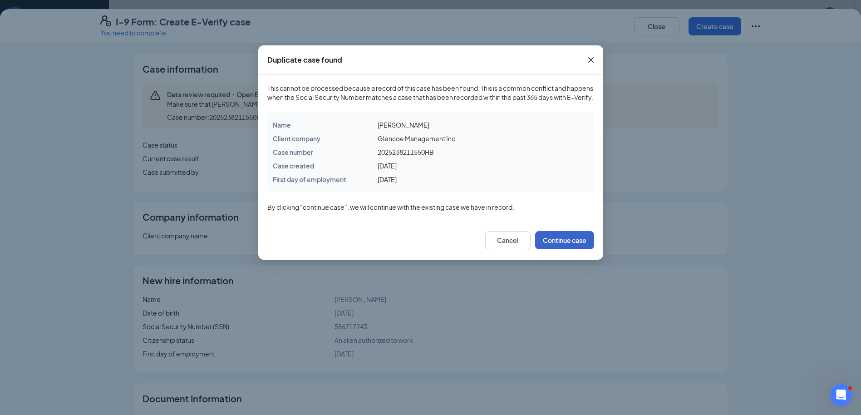
click at [569, 249] on button "Continue case" at bounding box center [564, 240] width 59 height 18
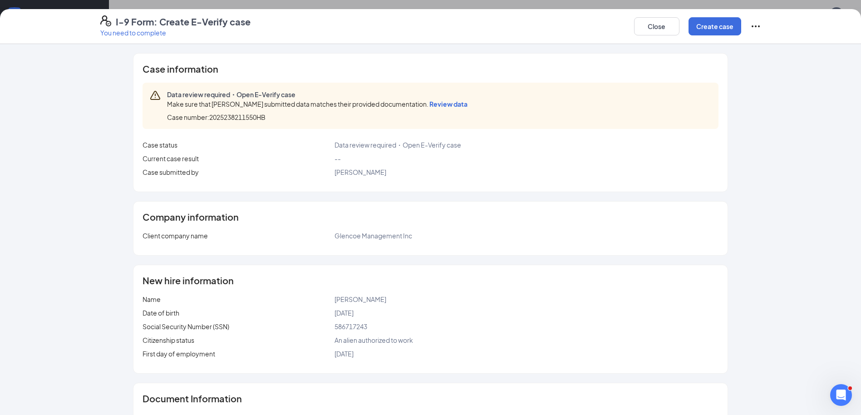
click at [437, 105] on span "Review data" at bounding box center [448, 104] width 38 height 8
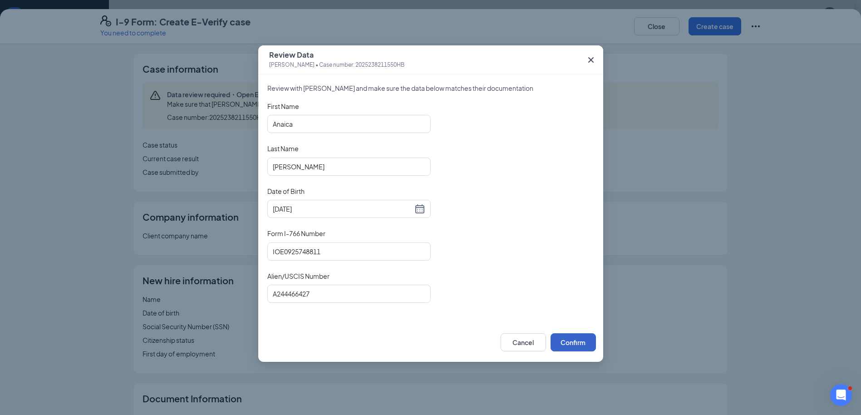
click at [577, 343] on button "Confirm" at bounding box center [573, 342] width 45 height 18
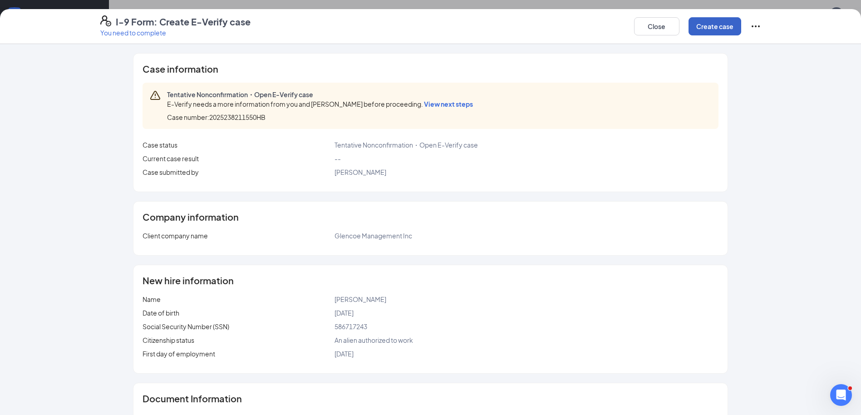
click at [723, 27] on button "Create case" at bounding box center [715, 26] width 53 height 18
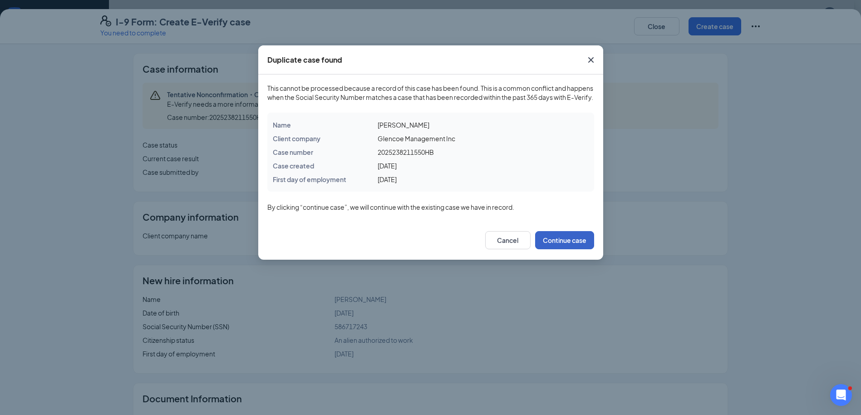
click at [557, 249] on button "Continue case" at bounding box center [564, 240] width 59 height 18
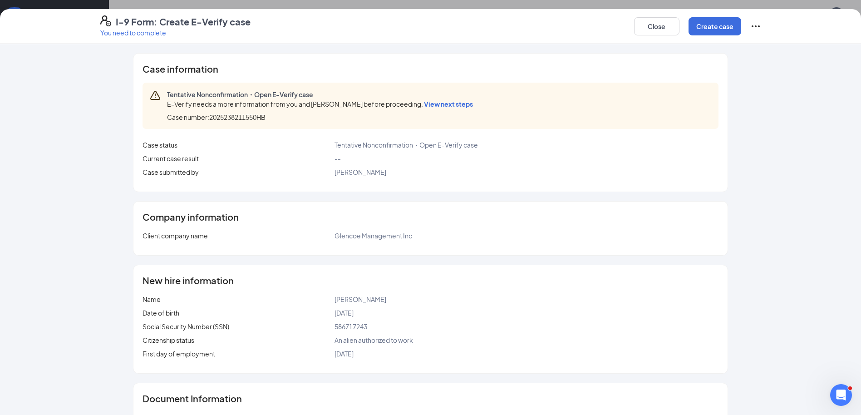
click at [436, 107] on span "View next steps" at bounding box center [448, 104] width 49 height 8
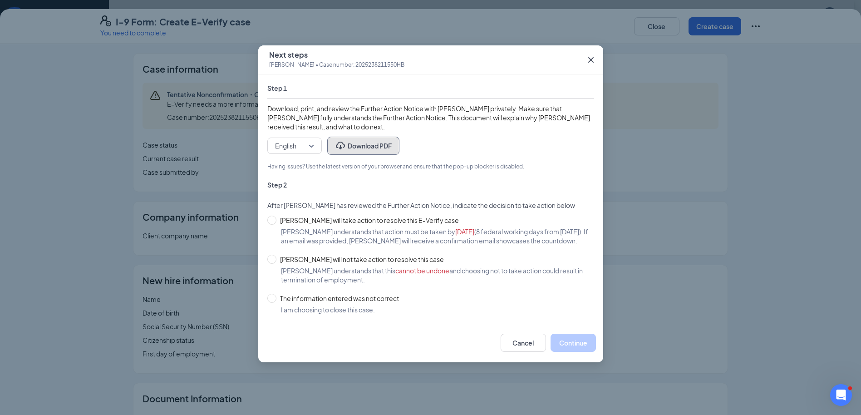
click at [383, 144] on button "Download PDF" at bounding box center [363, 146] width 72 height 18
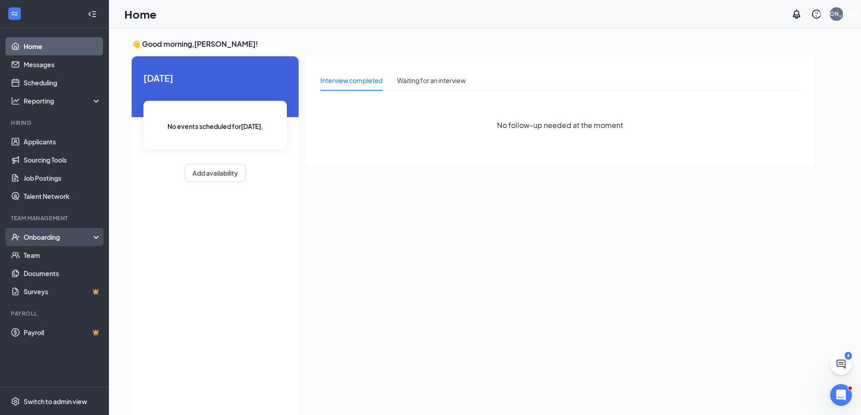
click at [53, 239] on div "Onboarding" at bounding box center [59, 236] width 70 height 9
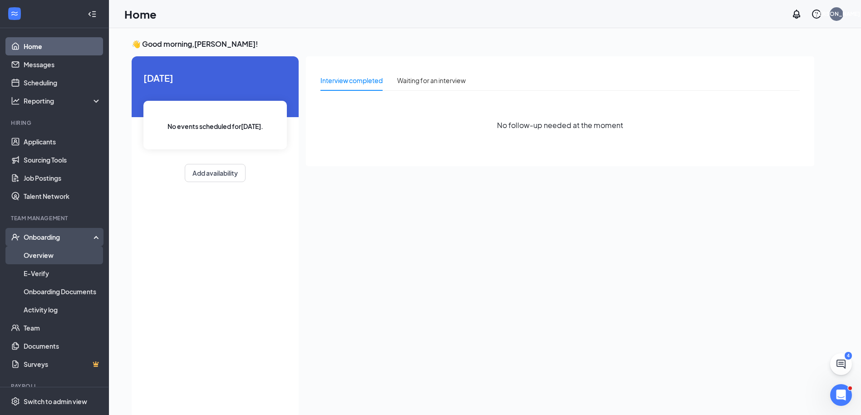
click at [52, 251] on link "Overview" at bounding box center [63, 255] width 78 height 18
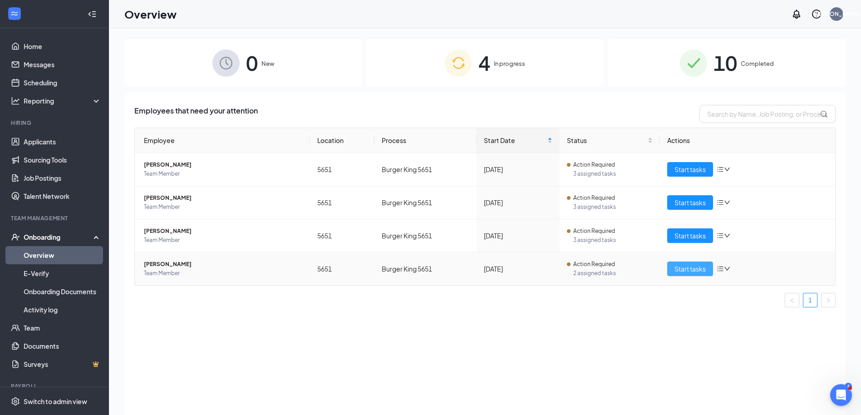
click at [697, 274] on button "Start tasks" at bounding box center [690, 268] width 46 height 15
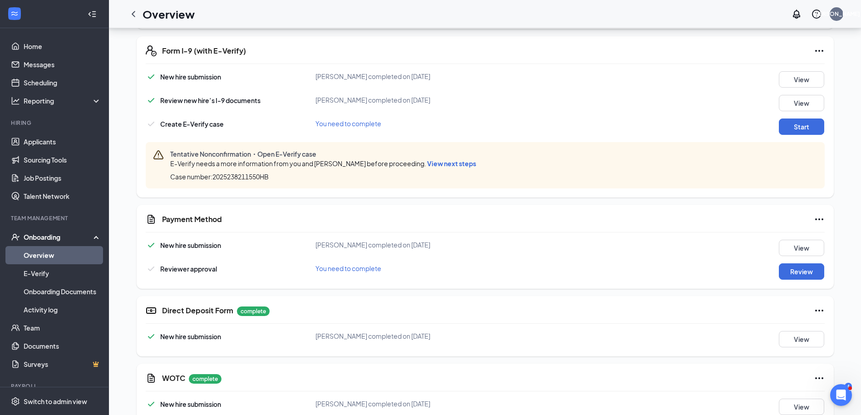
scroll to position [272, 0]
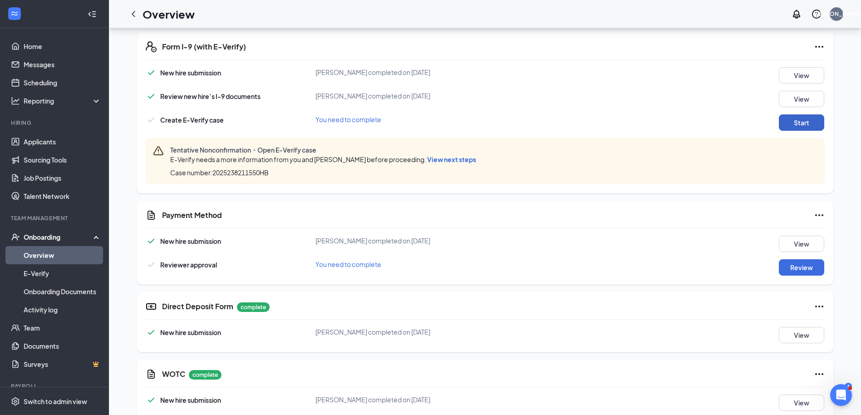
click at [807, 126] on button "Start" at bounding box center [801, 122] width 45 height 16
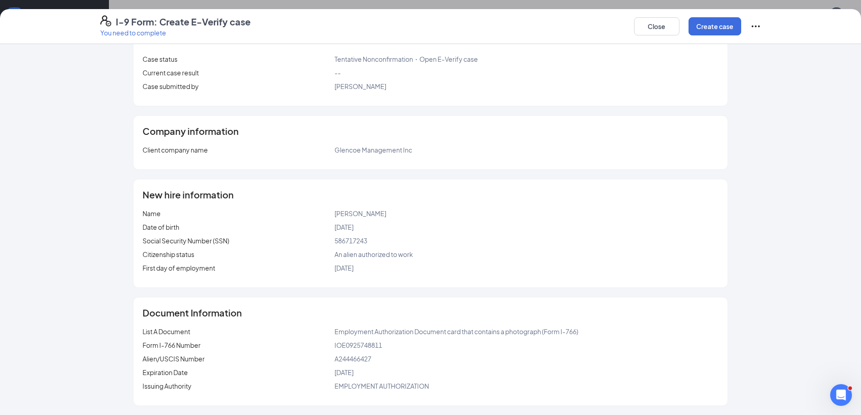
scroll to position [924, 0]
click at [702, 19] on button "Create case" at bounding box center [715, 26] width 53 height 18
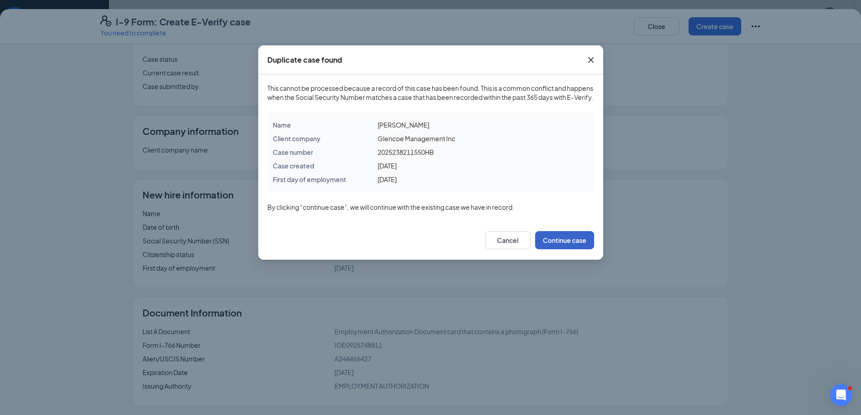
click at [561, 249] on button "Continue case" at bounding box center [564, 240] width 59 height 18
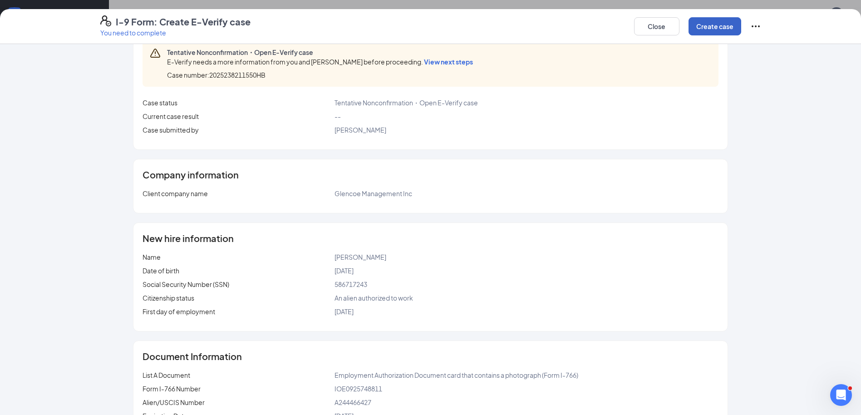
scroll to position [0, 0]
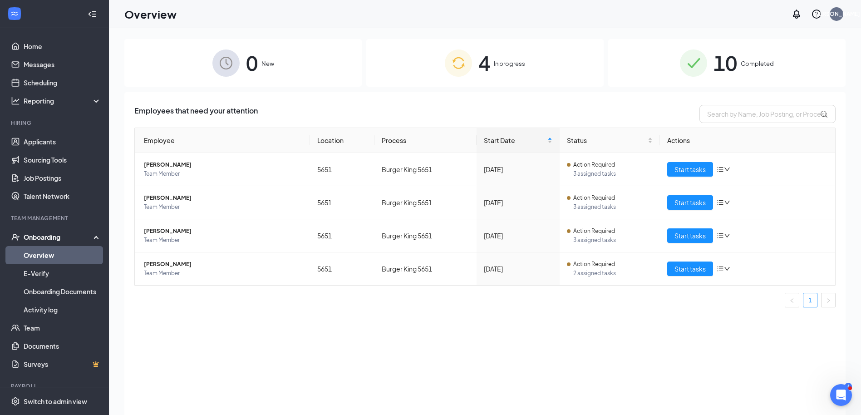
click at [731, 69] on span "10" at bounding box center [726, 62] width 24 height 31
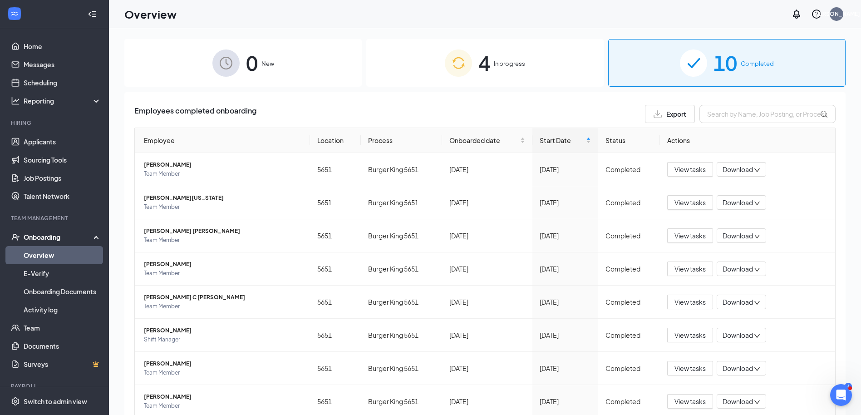
click at [501, 64] on span "In progress" at bounding box center [509, 63] width 31 height 9
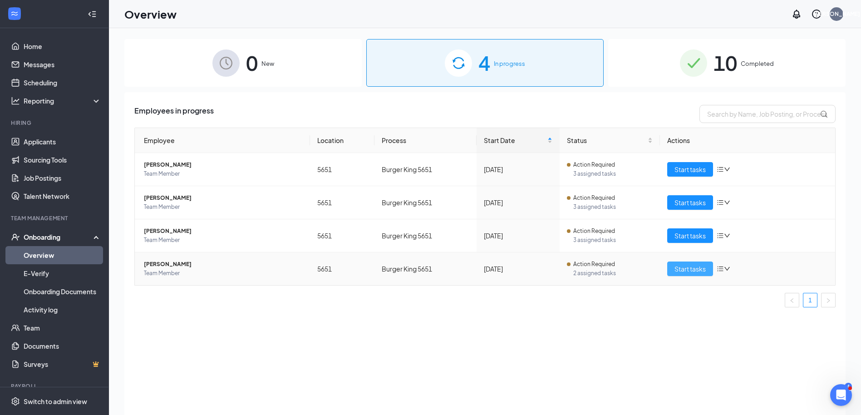
click at [694, 268] on span "Start tasks" at bounding box center [689, 269] width 31 height 10
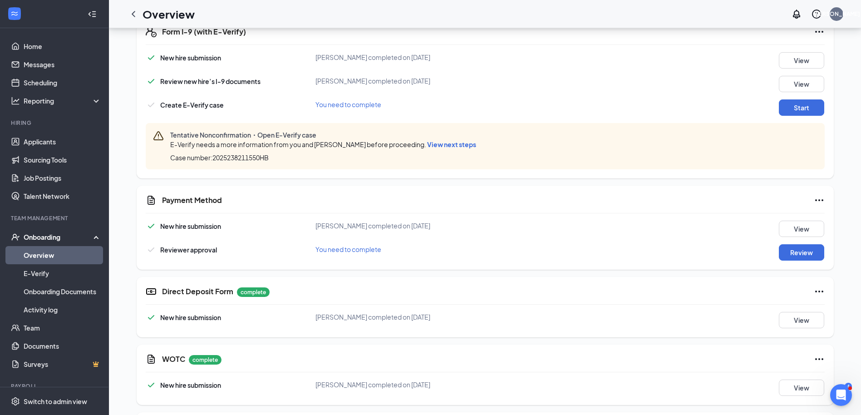
scroll to position [318, 0]
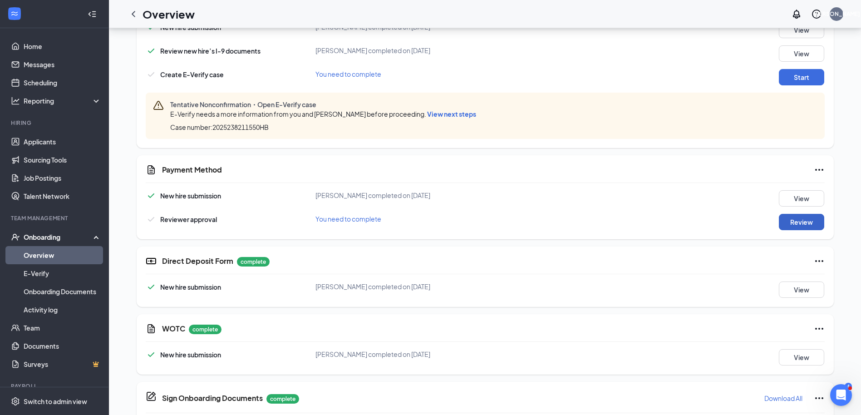
click at [791, 219] on button "Review" at bounding box center [801, 222] width 45 height 16
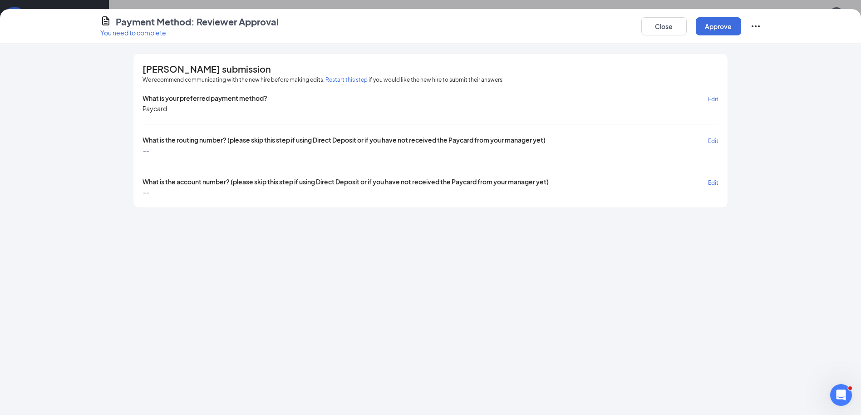
click at [708, 140] on span "Edit" at bounding box center [713, 141] width 10 height 7
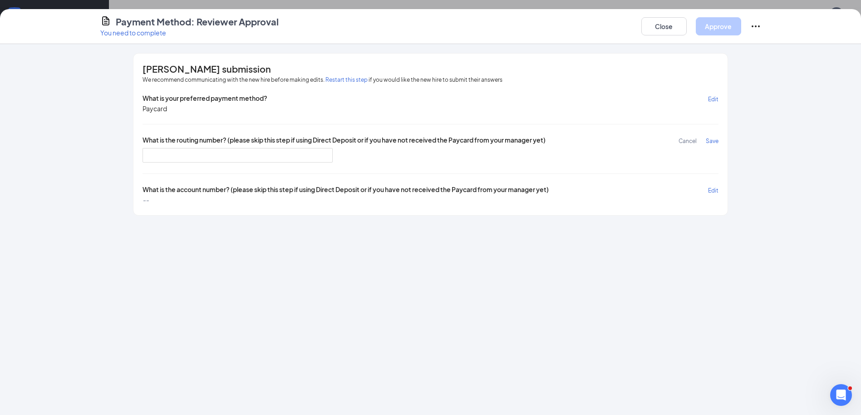
click at [711, 97] on span "Edit" at bounding box center [713, 99] width 10 height 7
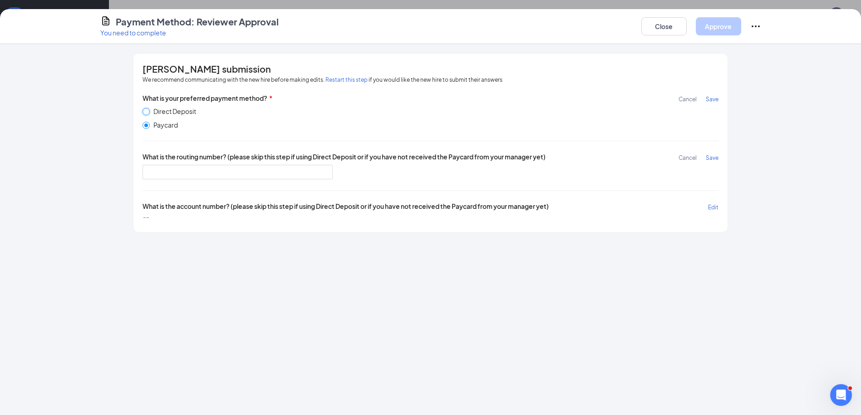
click at [147, 113] on input "Direct Deposit" at bounding box center [146, 111] width 7 height 7
radio input "true"
radio input "false"
click at [151, 175] on input "text" at bounding box center [238, 172] width 190 height 15
type input "122400724"
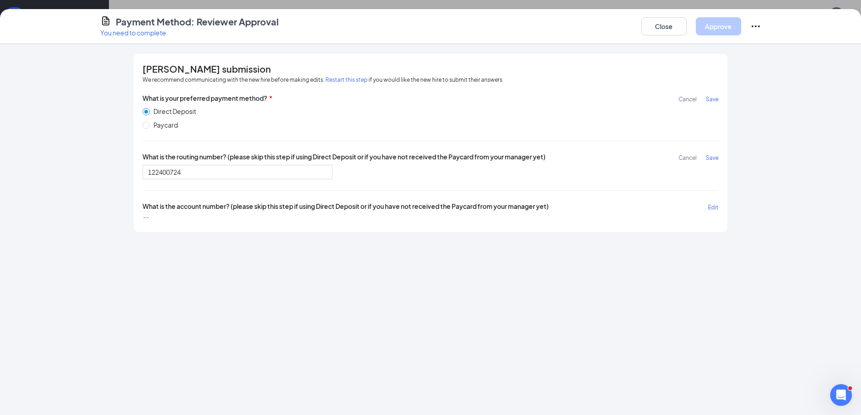
click at [712, 157] on span "Save" at bounding box center [712, 157] width 13 height 7
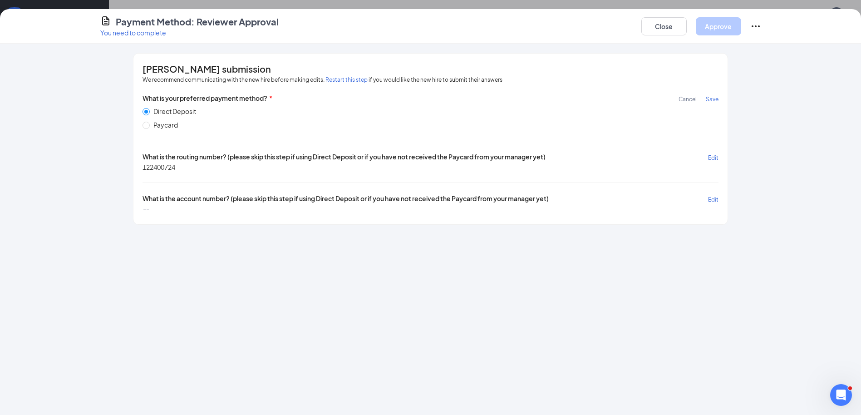
click at [709, 98] on span "Save" at bounding box center [712, 99] width 13 height 7
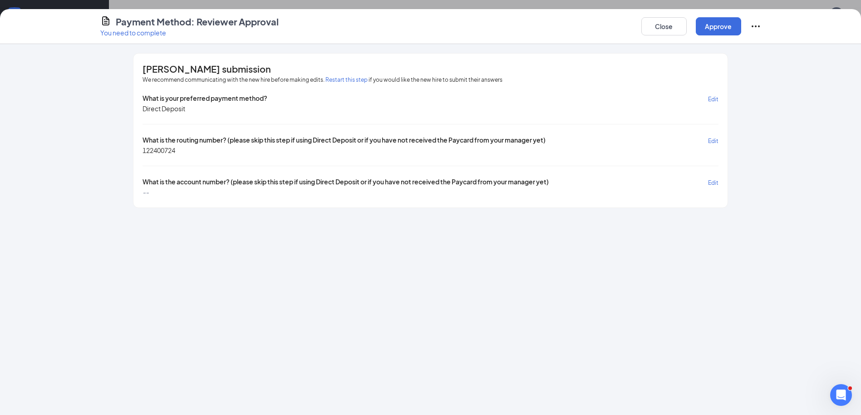
click at [716, 181] on span "Edit" at bounding box center [713, 182] width 10 height 7
click at [149, 193] on input "text" at bounding box center [238, 197] width 190 height 15
click at [714, 182] on span "Save" at bounding box center [712, 182] width 13 height 7
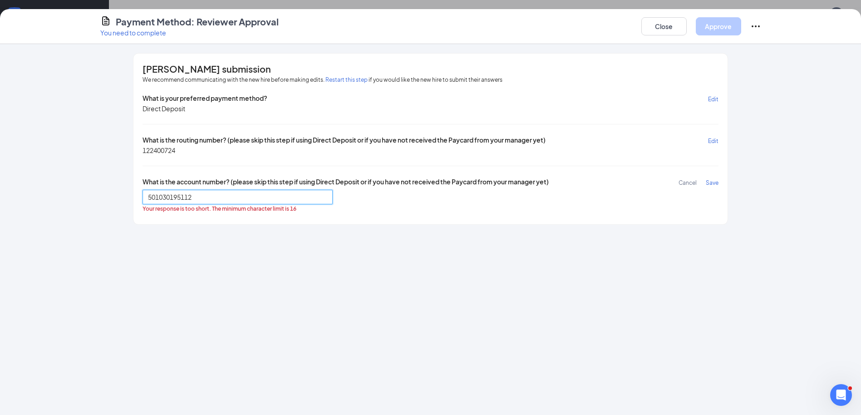
click at [147, 196] on input "501030195112" at bounding box center [238, 197] width 190 height 15
type input "0000501030195112"
click at [710, 181] on span "Save" at bounding box center [712, 182] width 13 height 7
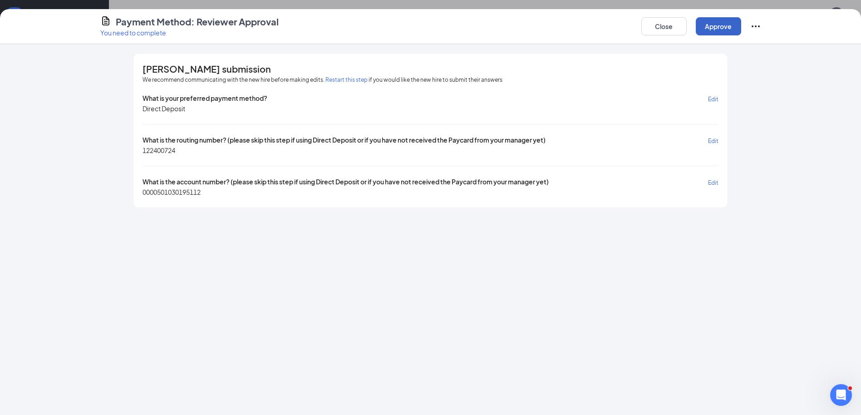
click at [724, 19] on button "Approve" at bounding box center [718, 26] width 45 height 18
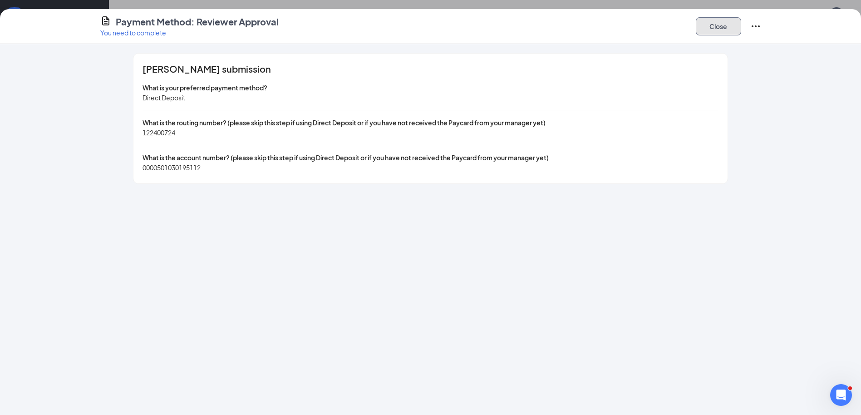
click at [729, 29] on button "Close" at bounding box center [718, 26] width 45 height 18
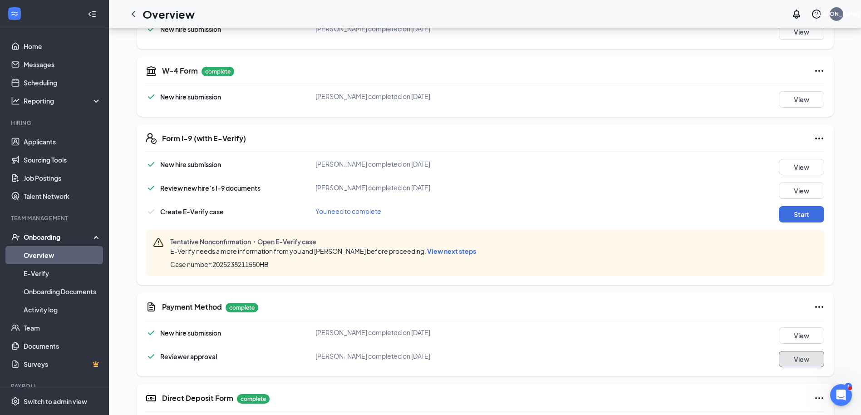
scroll to position [289, 0]
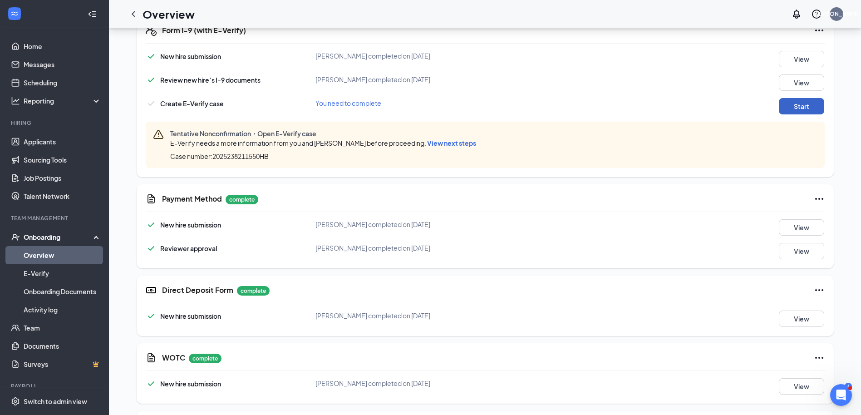
click at [801, 100] on button "Start" at bounding box center [801, 106] width 45 height 16
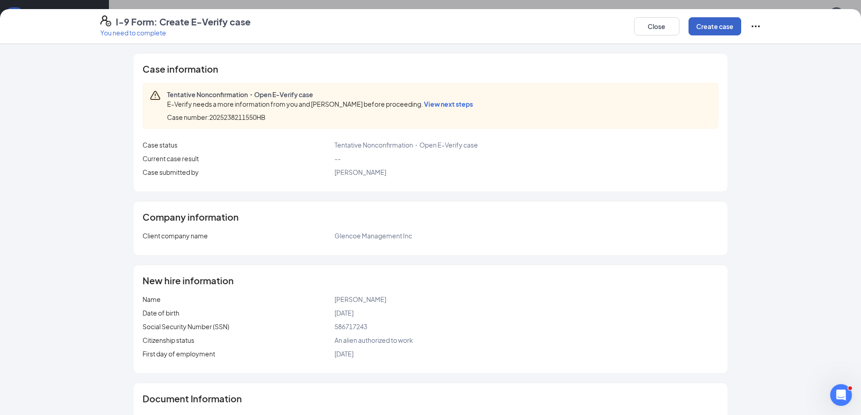
click at [717, 26] on button "Create case" at bounding box center [715, 26] width 53 height 18
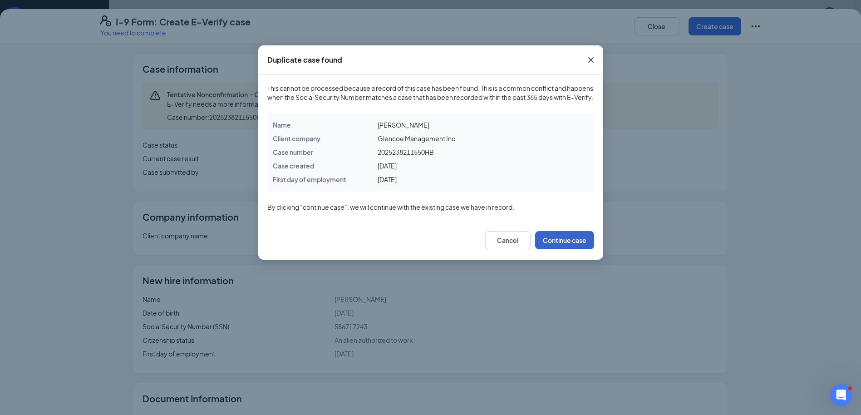
click at [562, 249] on button "Continue case" at bounding box center [564, 240] width 59 height 18
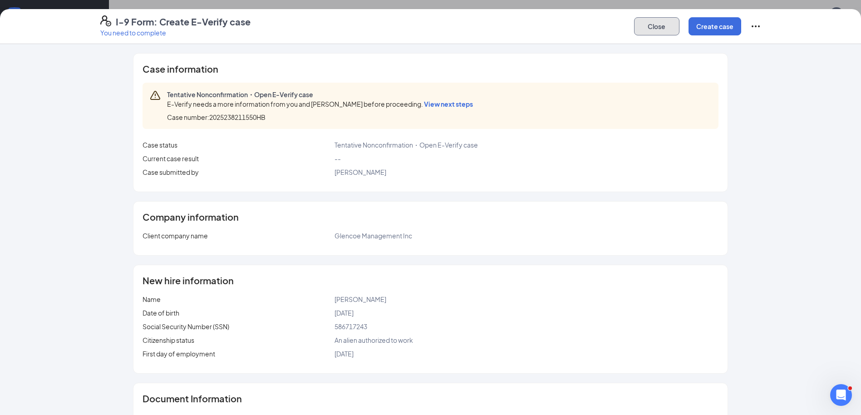
click at [660, 30] on button "Close" at bounding box center [656, 26] width 45 height 18
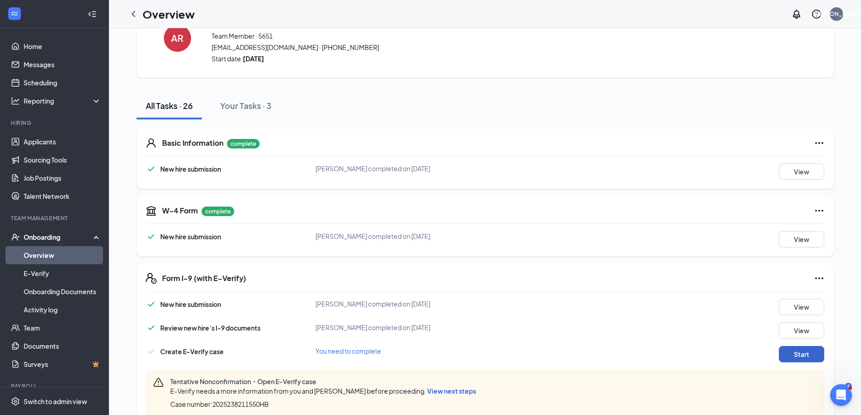
scroll to position [0, 0]
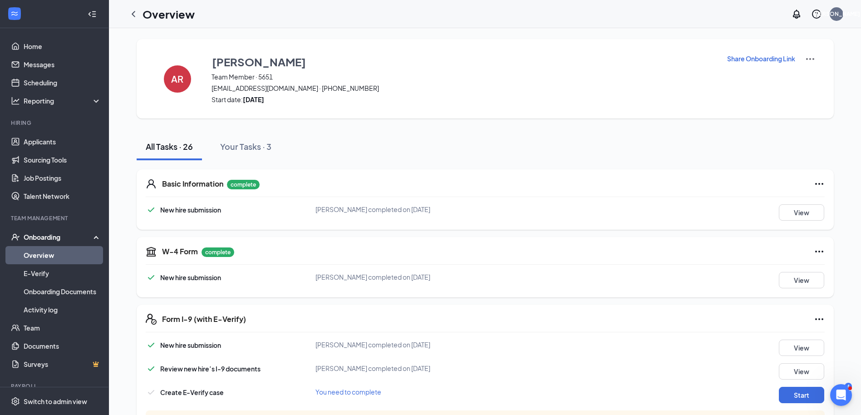
click at [51, 236] on div "Onboarding" at bounding box center [59, 236] width 70 height 9
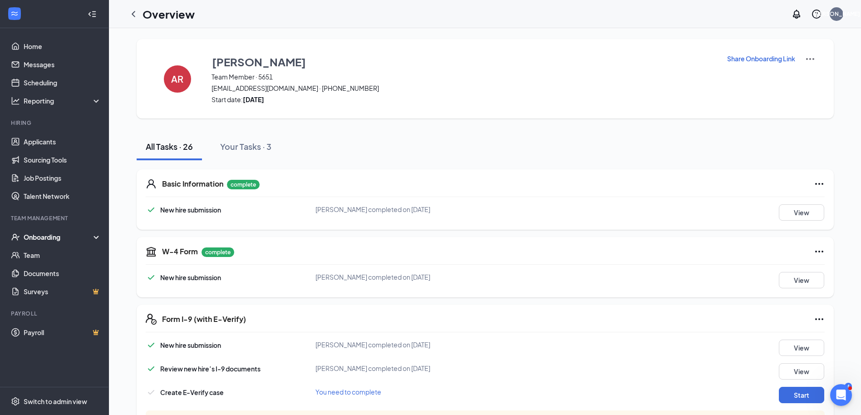
click at [51, 237] on div "Onboarding" at bounding box center [59, 236] width 70 height 9
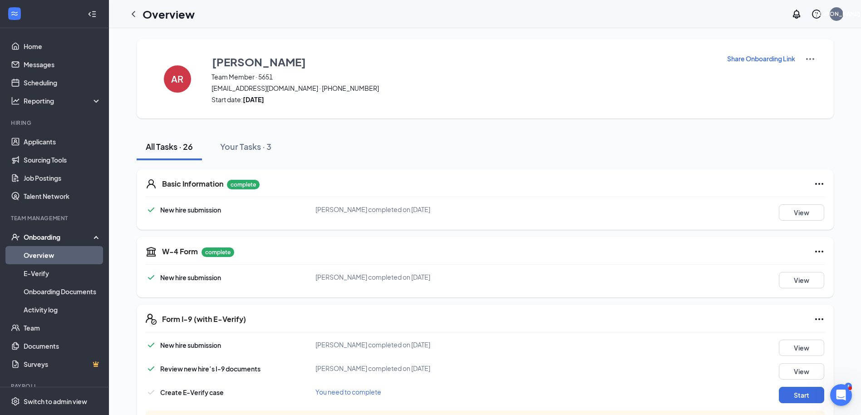
click at [46, 256] on link "Overview" at bounding box center [63, 255] width 78 height 18
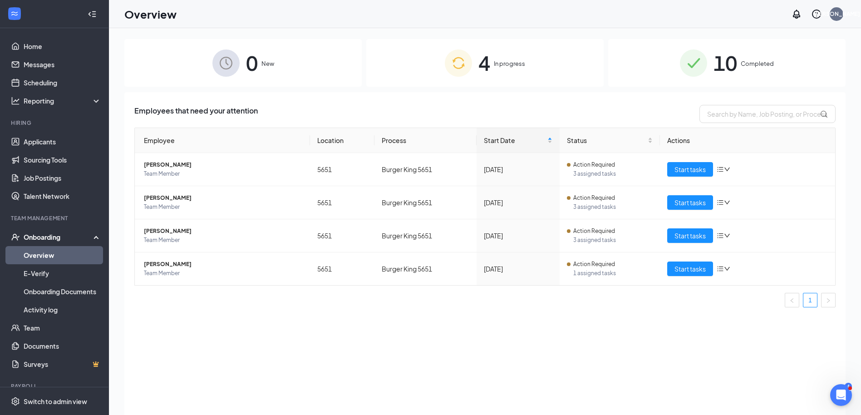
click at [719, 68] on span "10" at bounding box center [726, 62] width 24 height 31
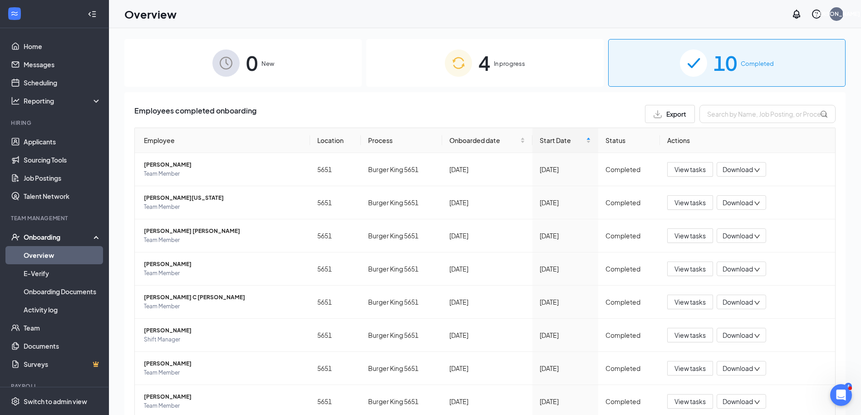
click at [494, 66] on span "In progress" at bounding box center [509, 63] width 31 height 9
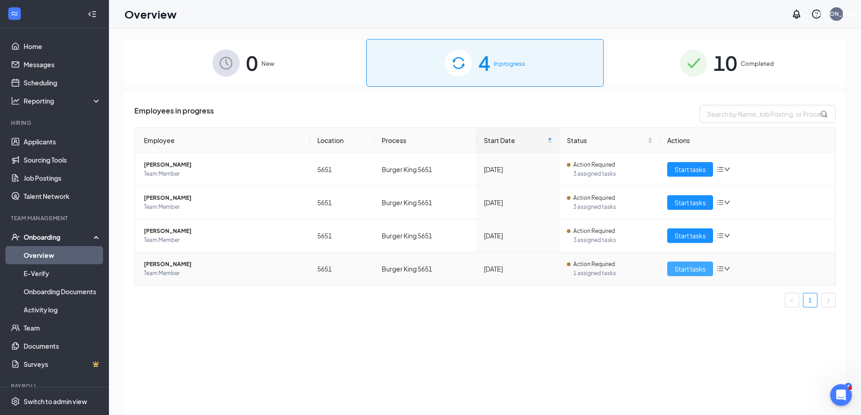
click at [682, 268] on span "Start tasks" at bounding box center [689, 269] width 31 height 10
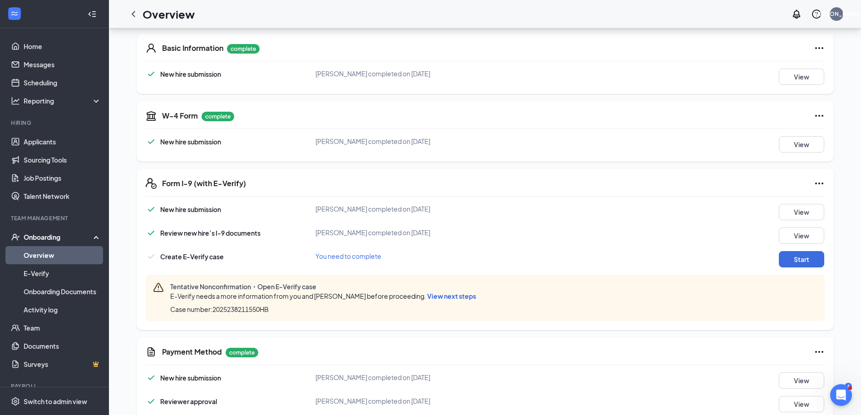
scroll to position [136, 0]
click at [354, 258] on span "You need to complete" at bounding box center [348, 255] width 66 height 8
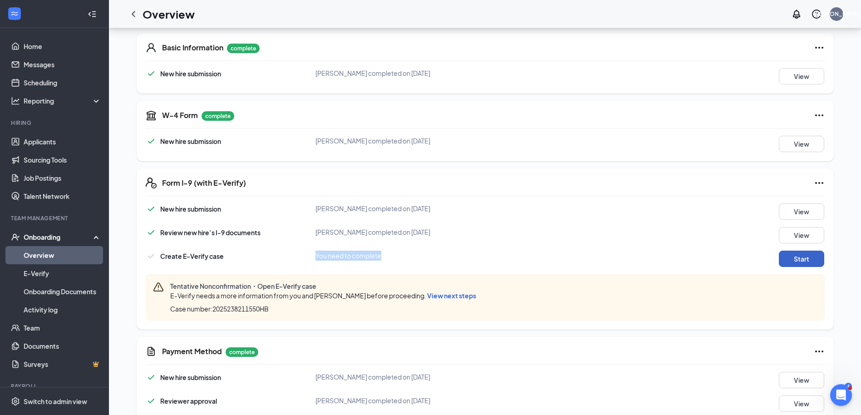
click at [797, 256] on button "Start" at bounding box center [801, 259] width 45 height 16
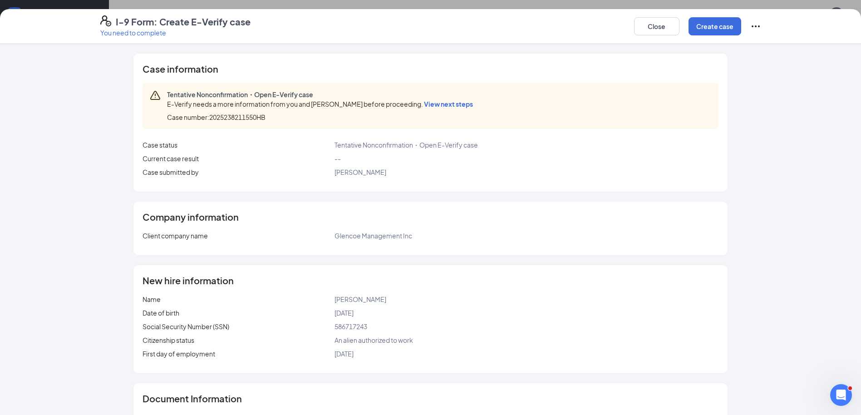
scroll to position [0, 0]
click at [424, 103] on span "View next steps" at bounding box center [448, 104] width 49 height 8
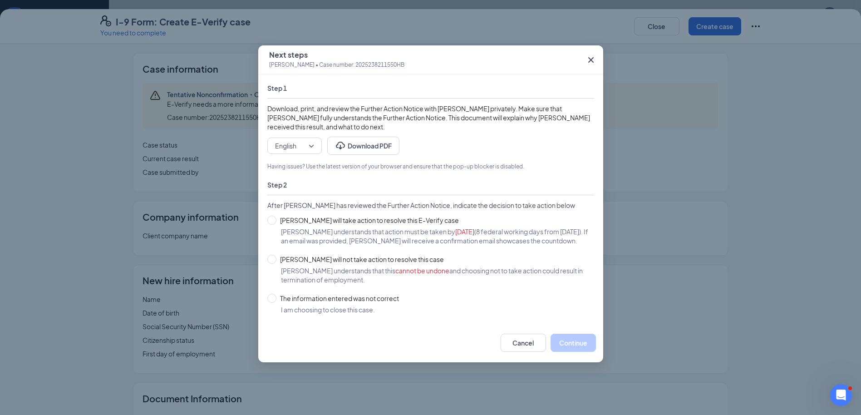
click at [406, 275] on span "cannot be undone" at bounding box center [422, 270] width 54 height 8
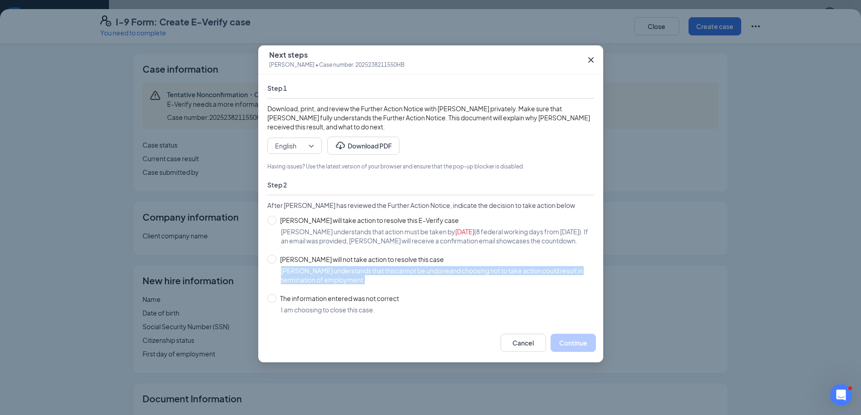
click at [406, 275] on span "cannot be undone" at bounding box center [422, 270] width 54 height 8
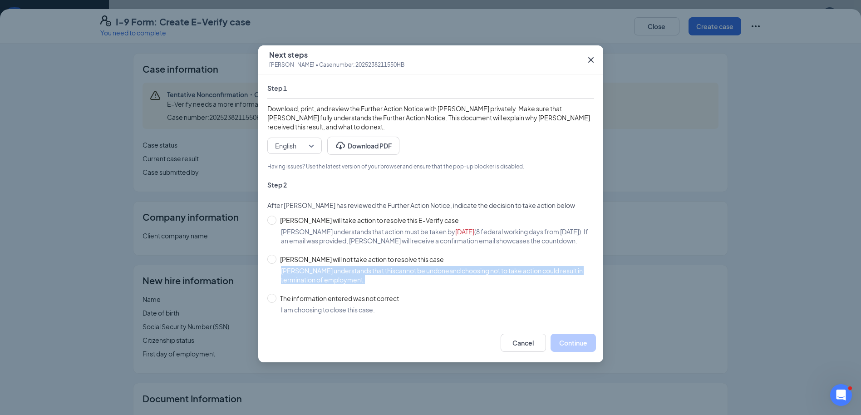
drag, startPoint x: 406, startPoint y: 281, endPoint x: 419, endPoint y: 281, distance: 12.7
click at [419, 275] on span "cannot be undone" at bounding box center [422, 270] width 54 height 8
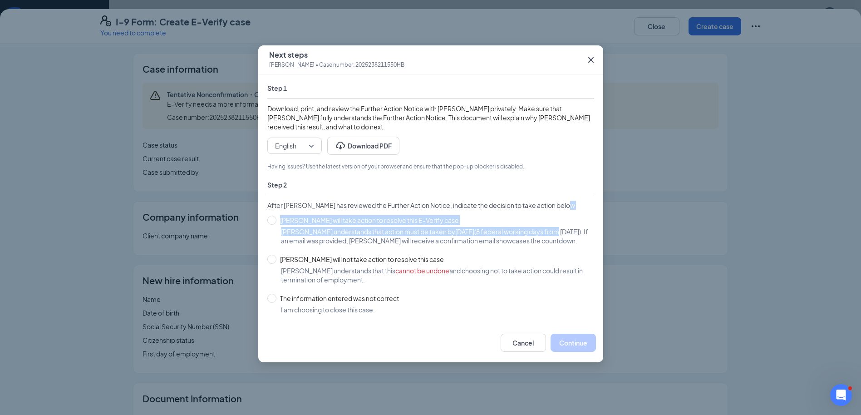
click at [658, 216] on div "Next steps [PERSON_NAME] • Case number: 2025238211550HB Step 1 Download, print,…" at bounding box center [430, 207] width 861 height 415
